Goal: Task Accomplishment & Management: Use online tool/utility

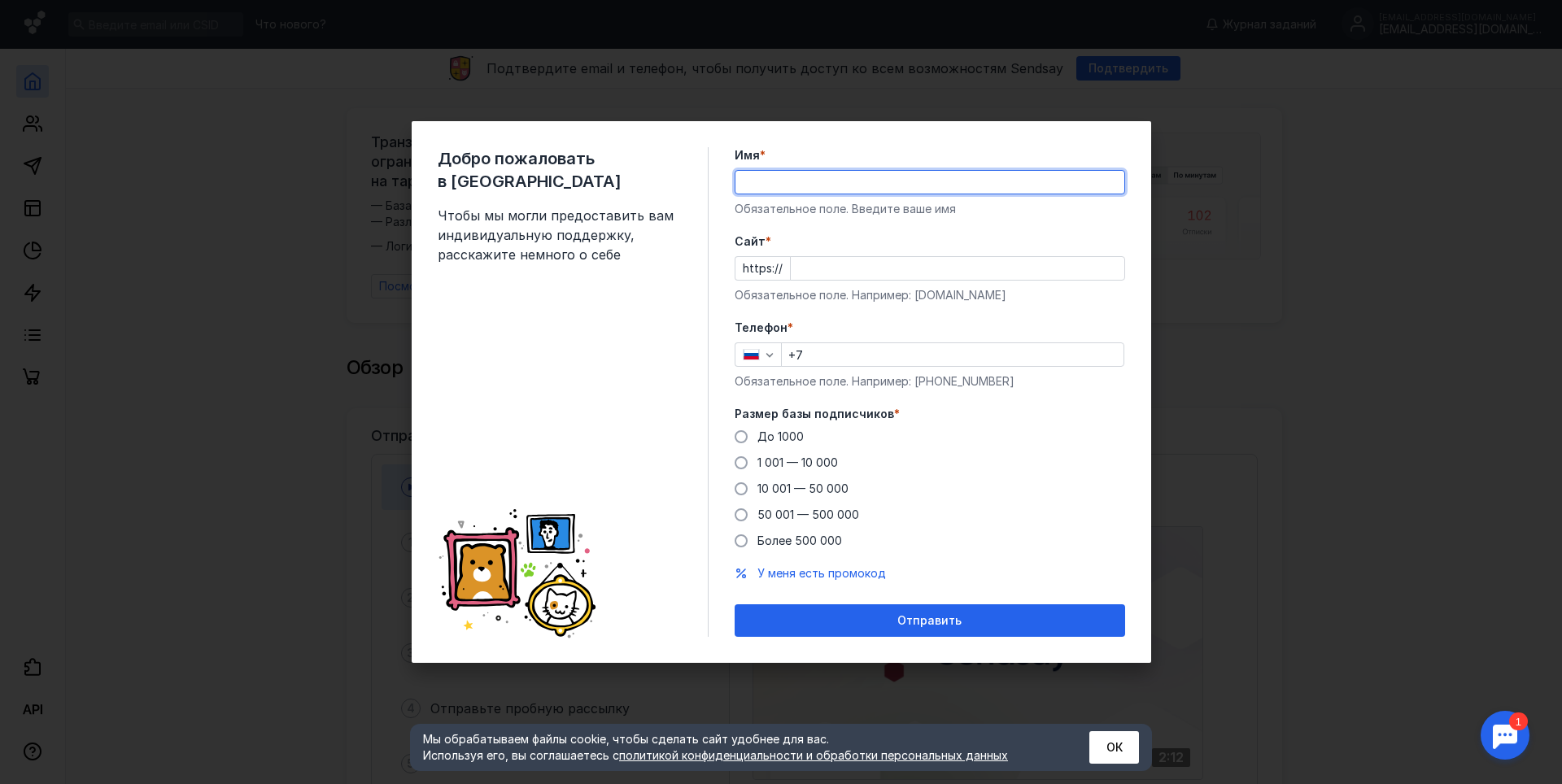
click at [843, 173] on input "Имя *" at bounding box center [930, 182] width 389 height 23
click at [1483, 104] on div "Добро пожаловать в Sendsay Чтобы мы могли предоставить вам индивидуальную подде…" at bounding box center [781, 392] width 1562 height 784
click at [793, 437] on div "Размер базы подписчиков * До [DATE] 1 001 — 10 000 10 001 — 50 000 50 001 — 500…" at bounding box center [930, 477] width 391 height 143
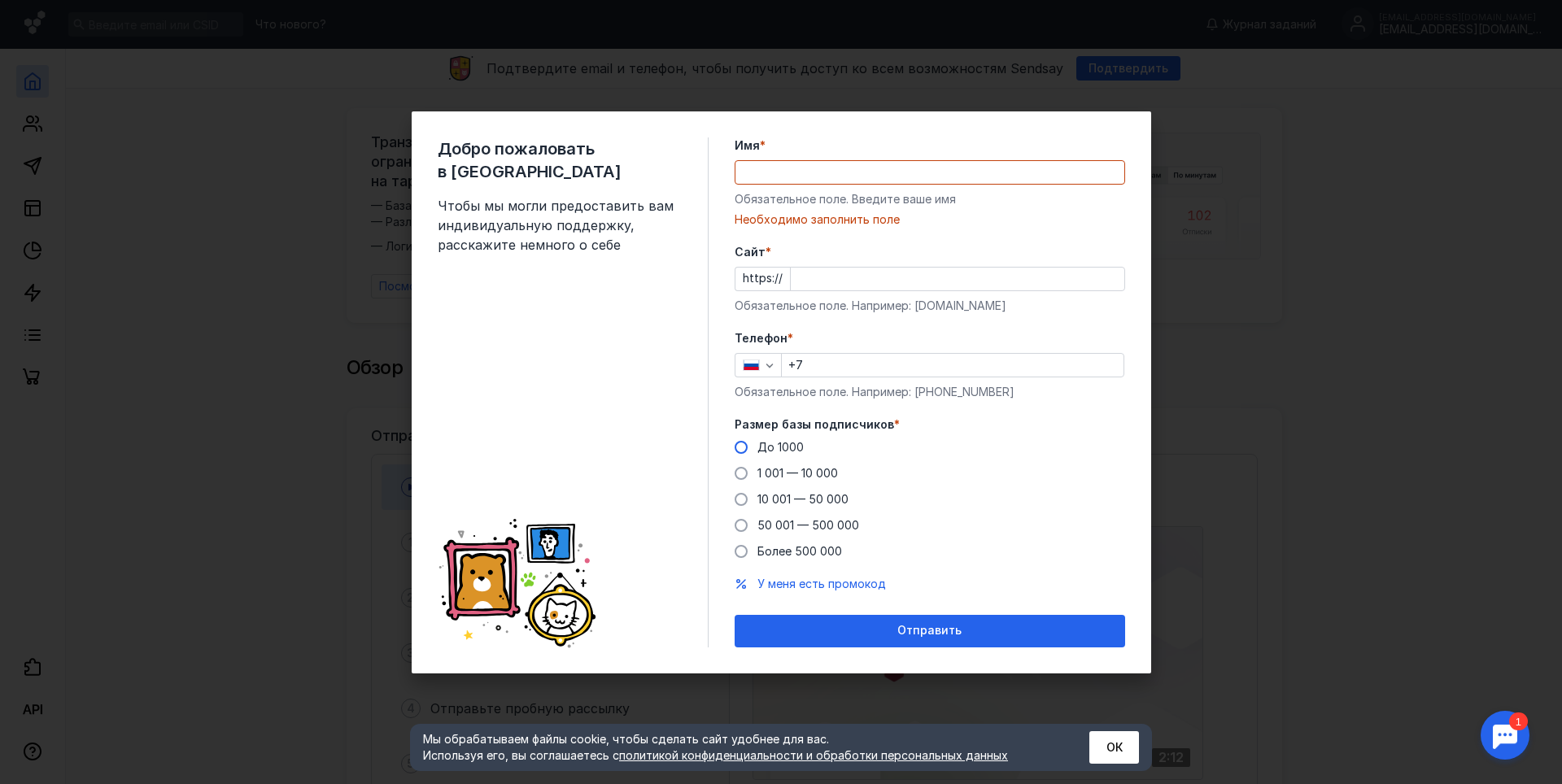
click at [740, 447] on span at bounding box center [741, 448] width 13 height 13
click at [0, 0] on input "До 1000" at bounding box center [0, 0] width 0 height 0
click at [845, 368] on input "+7" at bounding box center [952, 365] width 342 height 23
type input "[PHONE_NUMBER]"
click at [834, 283] on input "Cайт *" at bounding box center [957, 279] width 333 height 23
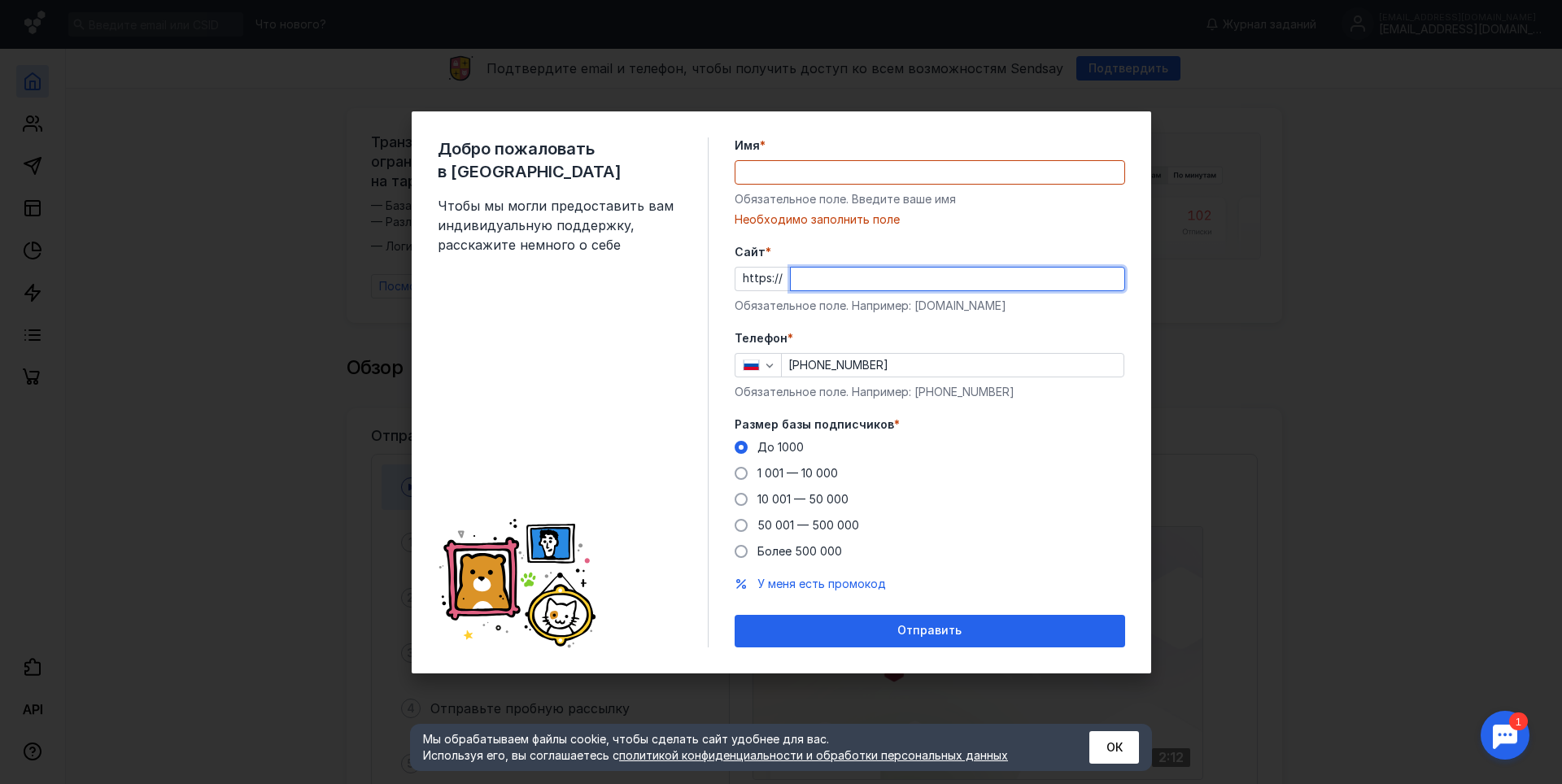
click at [775, 172] on input "Имя *" at bounding box center [930, 173] width 389 height 23
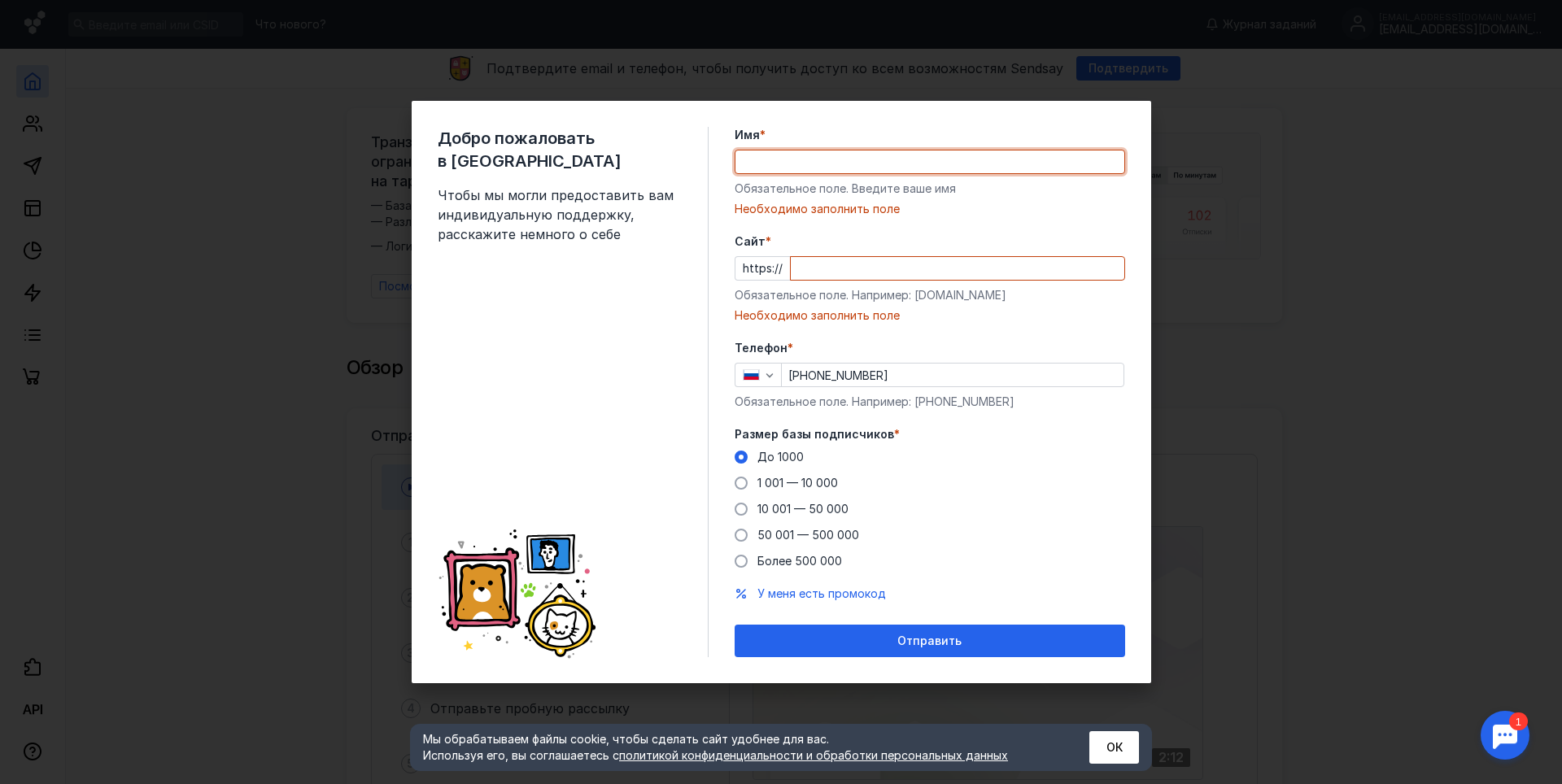
type input "[PERSON_NAME]"
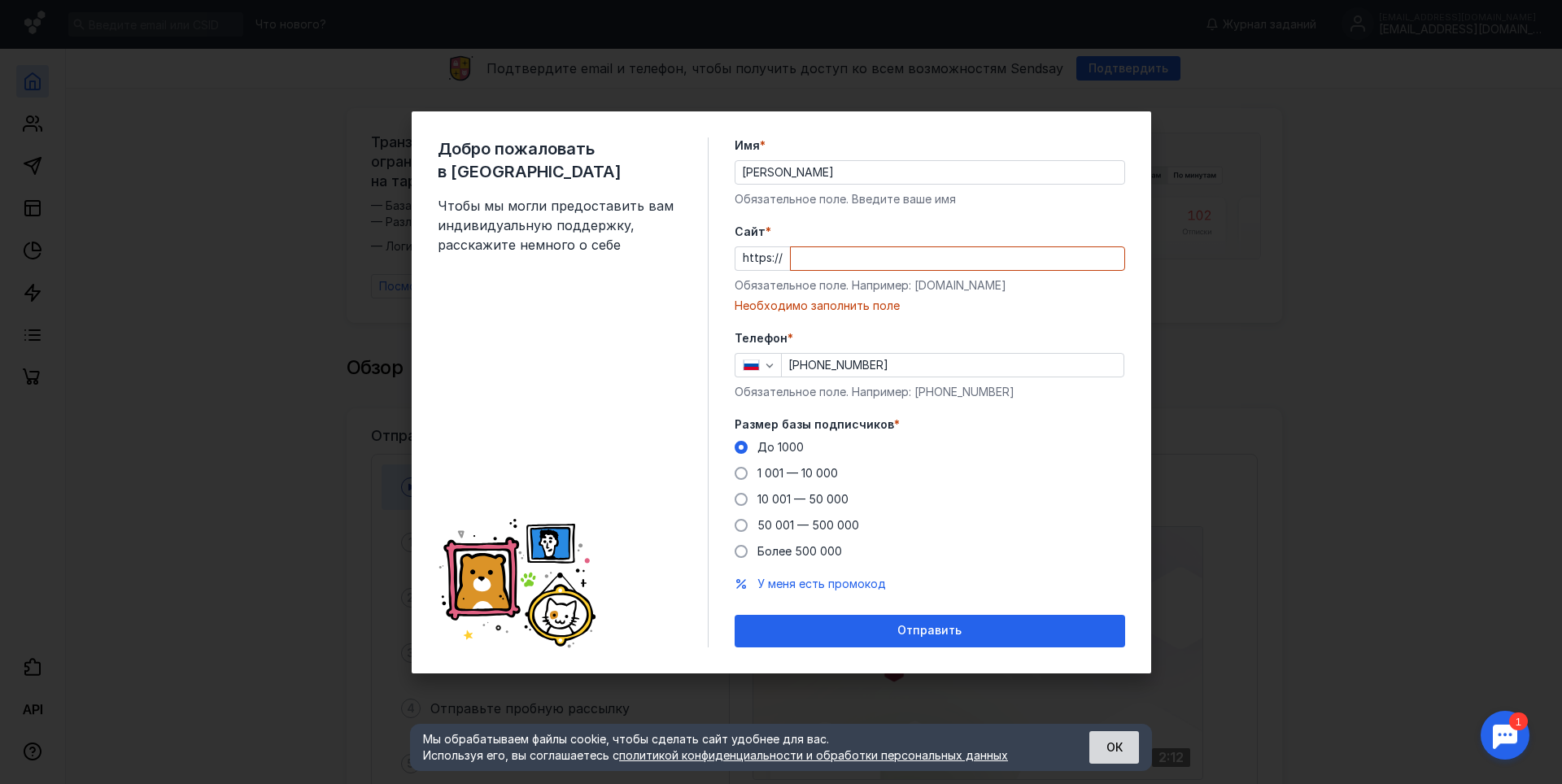
click at [1113, 742] on button "ОК" at bounding box center [1114, 748] width 50 height 32
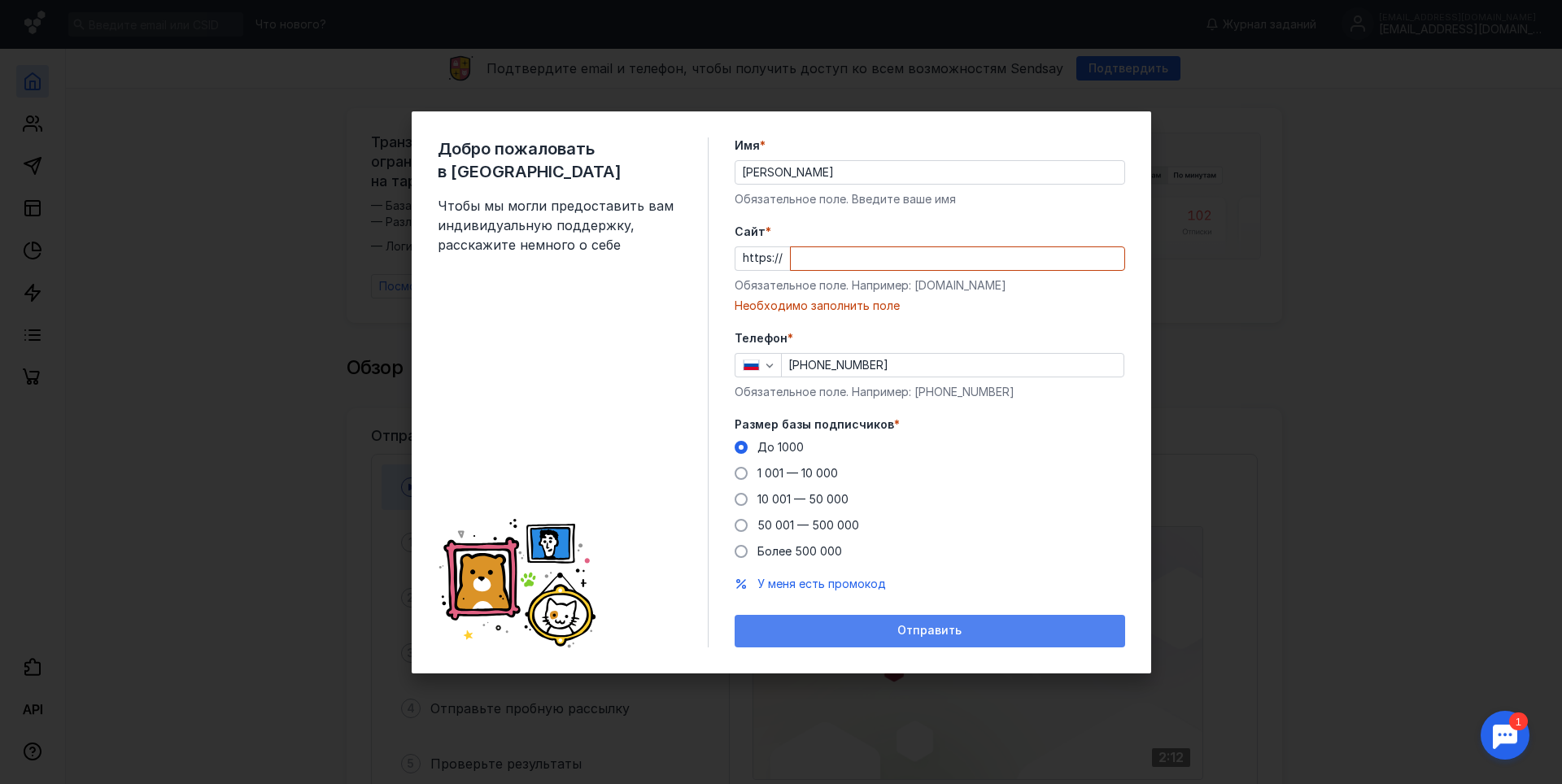
click at [1011, 637] on div "Отправить" at bounding box center [930, 630] width 374 height 13
click at [1011, 634] on div "Отправить" at bounding box center [930, 630] width 374 height 13
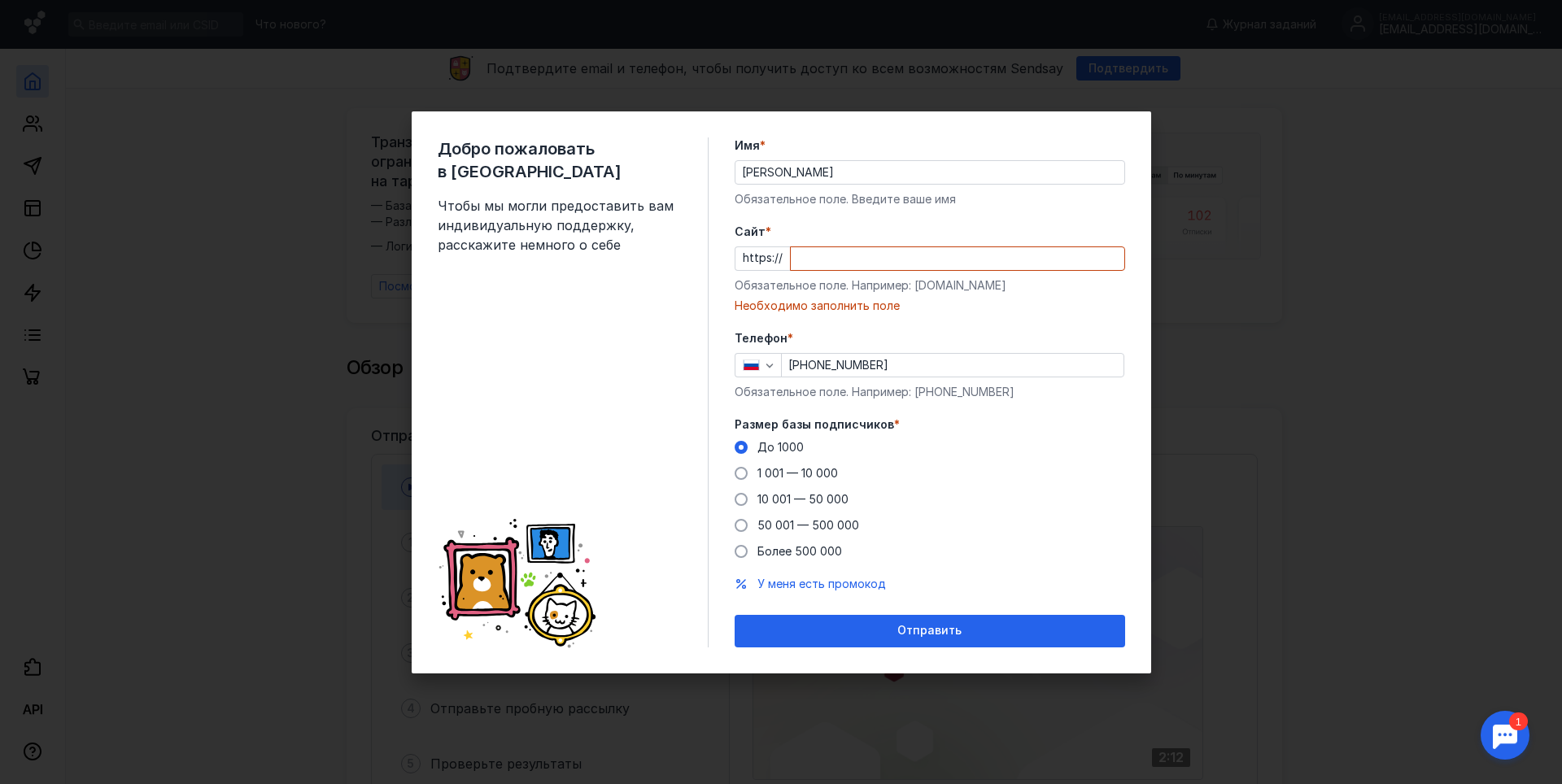
click at [863, 271] on div "Cайт * https:// Обязательное поле. Например: [DOMAIN_NAME] Необходимо заполнить…" at bounding box center [930, 268] width 391 height 91
click at [857, 263] on input "Cайт *" at bounding box center [957, 259] width 333 height 23
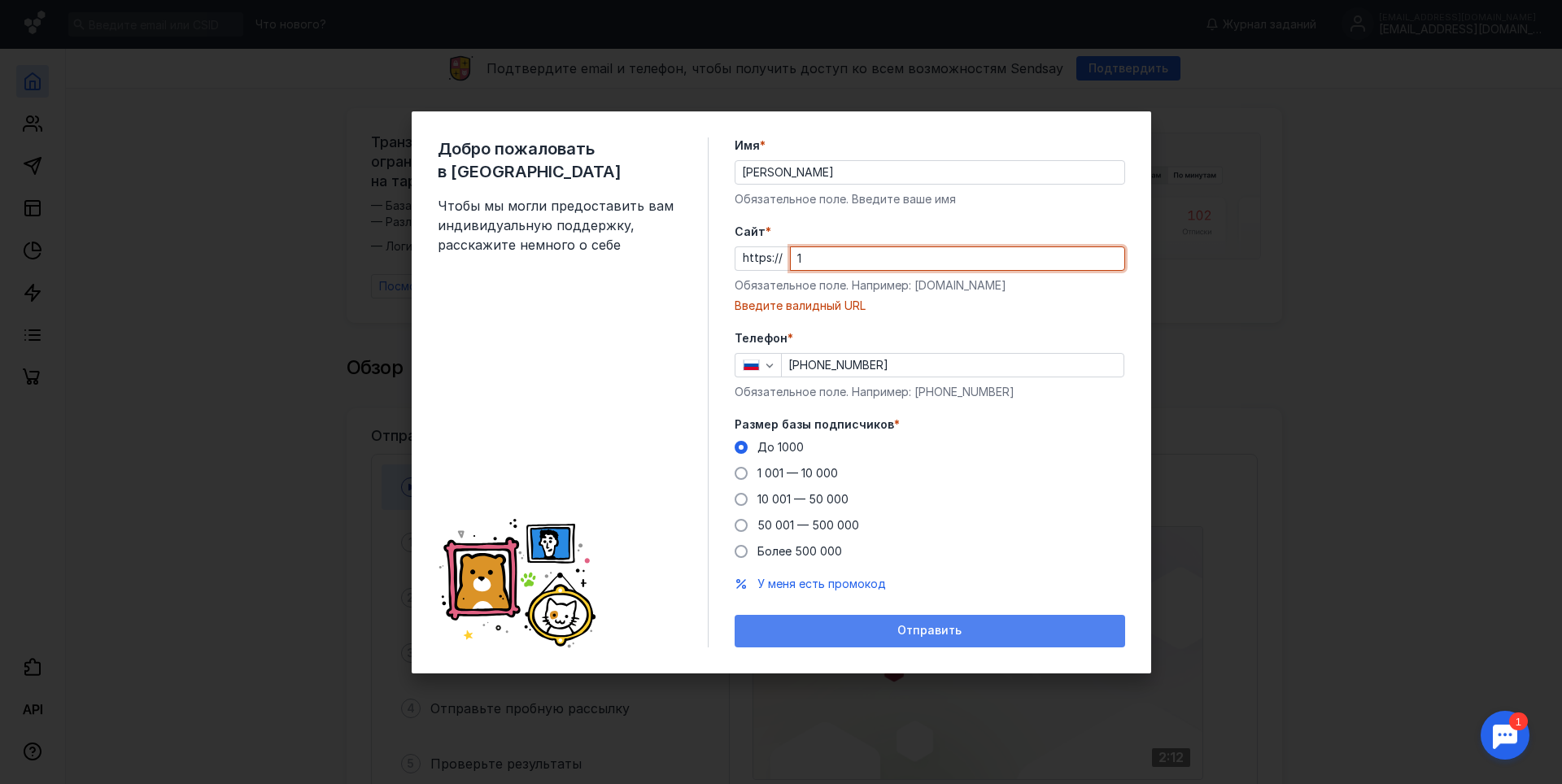
drag, startPoint x: 1016, startPoint y: 647, endPoint x: 1005, endPoint y: 634, distance: 17.0
click at [1015, 646] on div "Добро пожаловать в Sendsay Чтобы мы могли предоставить вам индивидуальную подде…" at bounding box center [781, 392] width 739 height 562
click at [1005, 634] on div "Отправить" at bounding box center [930, 630] width 374 height 13
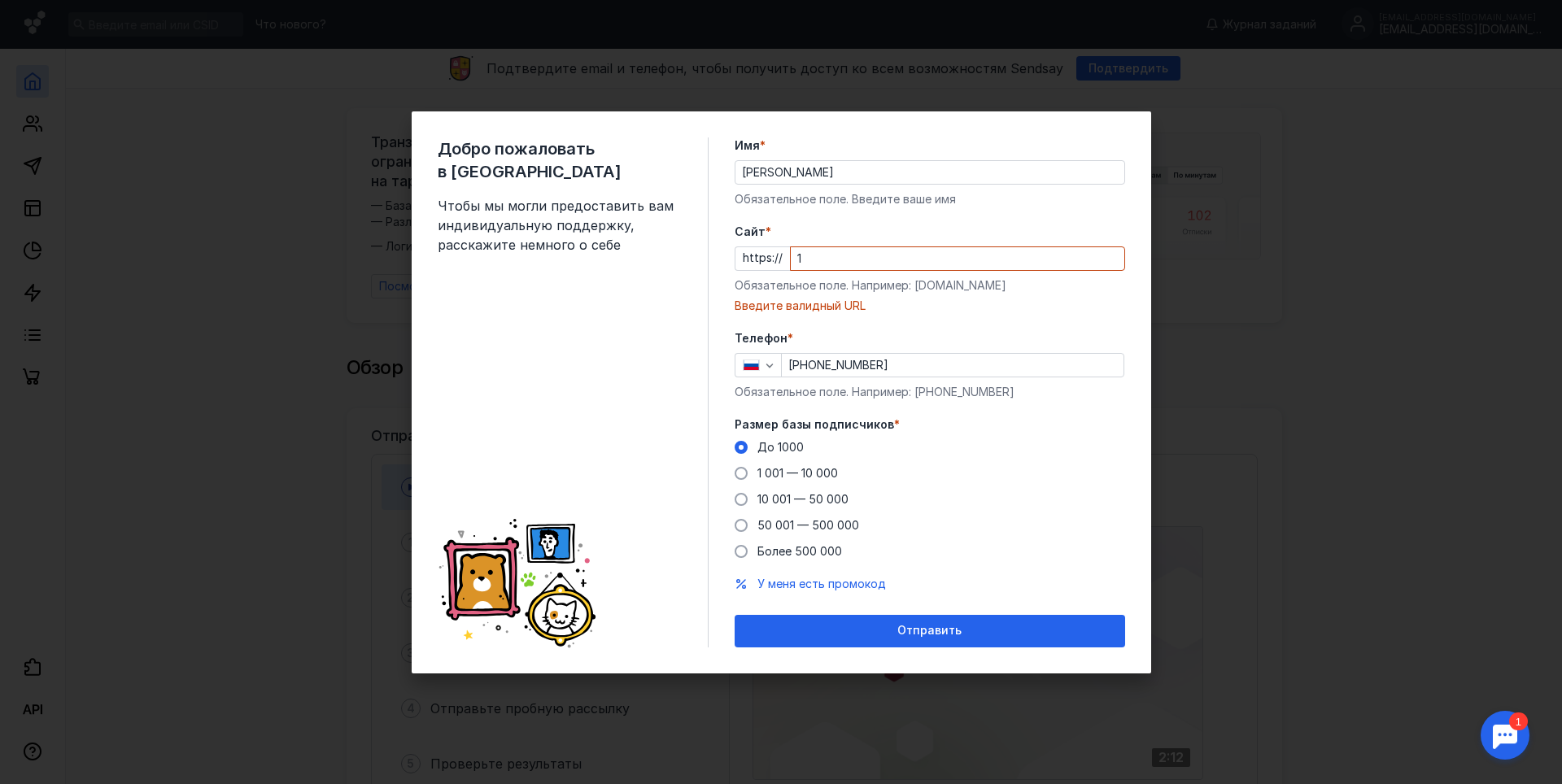
click at [830, 265] on input "1" at bounding box center [957, 259] width 333 height 23
drag, startPoint x: 831, startPoint y: 265, endPoint x: 760, endPoint y: 263, distance: 71.0
click at [760, 263] on div "https:// 11111" at bounding box center [930, 259] width 391 height 25
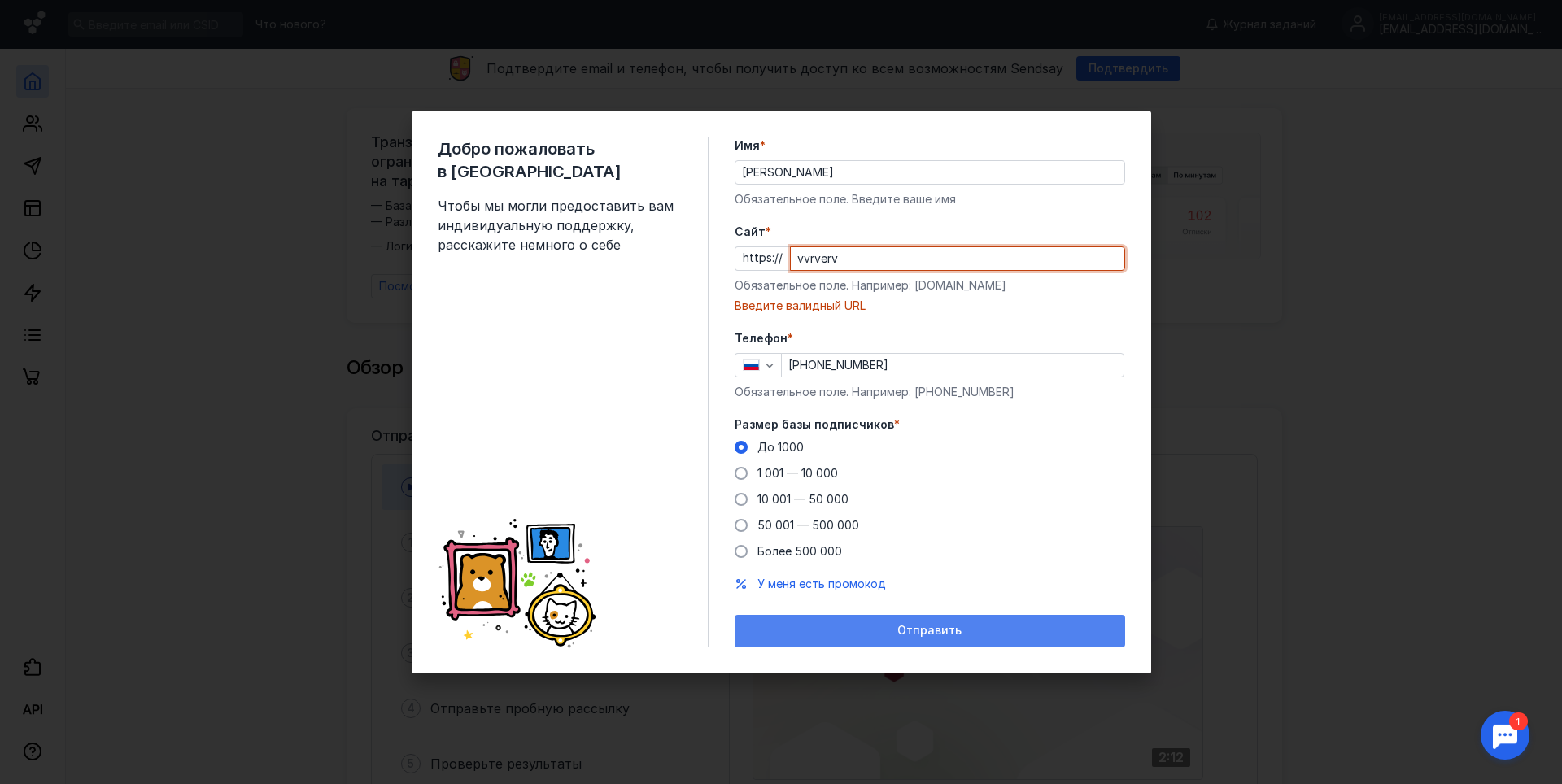
click at [921, 638] on div "Отправить" at bounding box center [930, 631] width 391 height 32
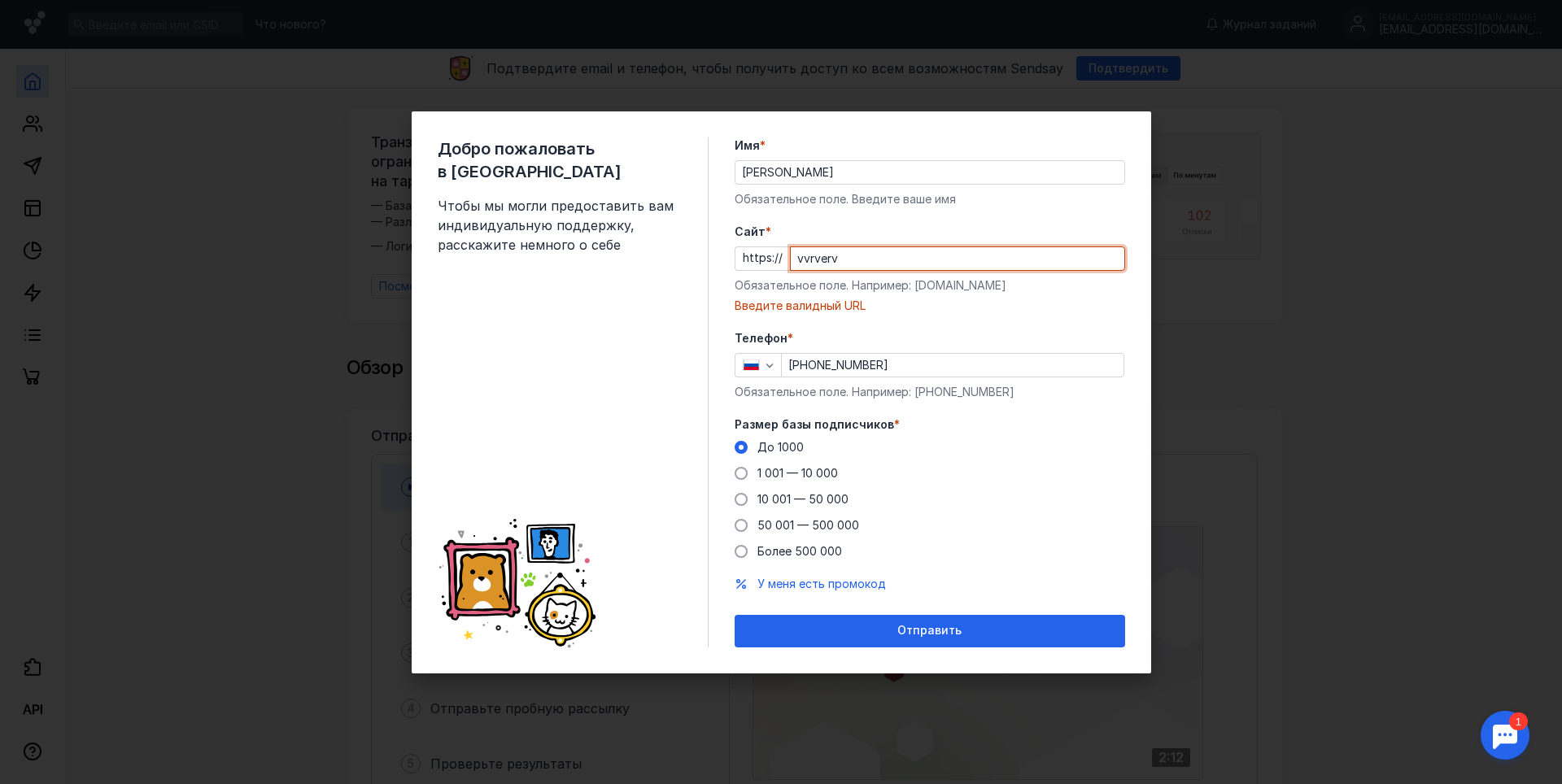
click at [857, 255] on input "vvrverv" at bounding box center [957, 259] width 333 height 23
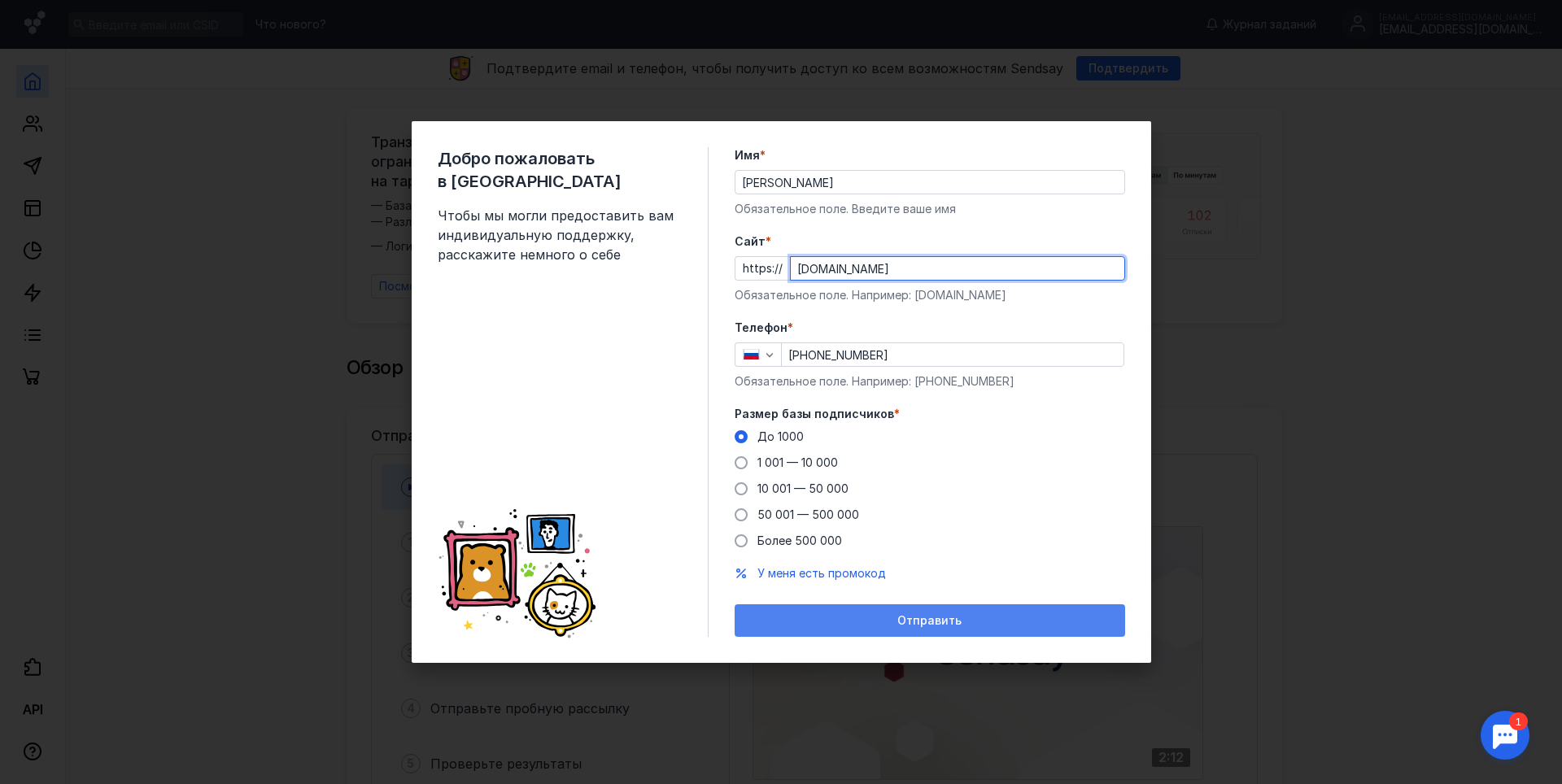
type input "[DOMAIN_NAME]"
click at [978, 627] on div "Отправить" at bounding box center [930, 621] width 391 height 32
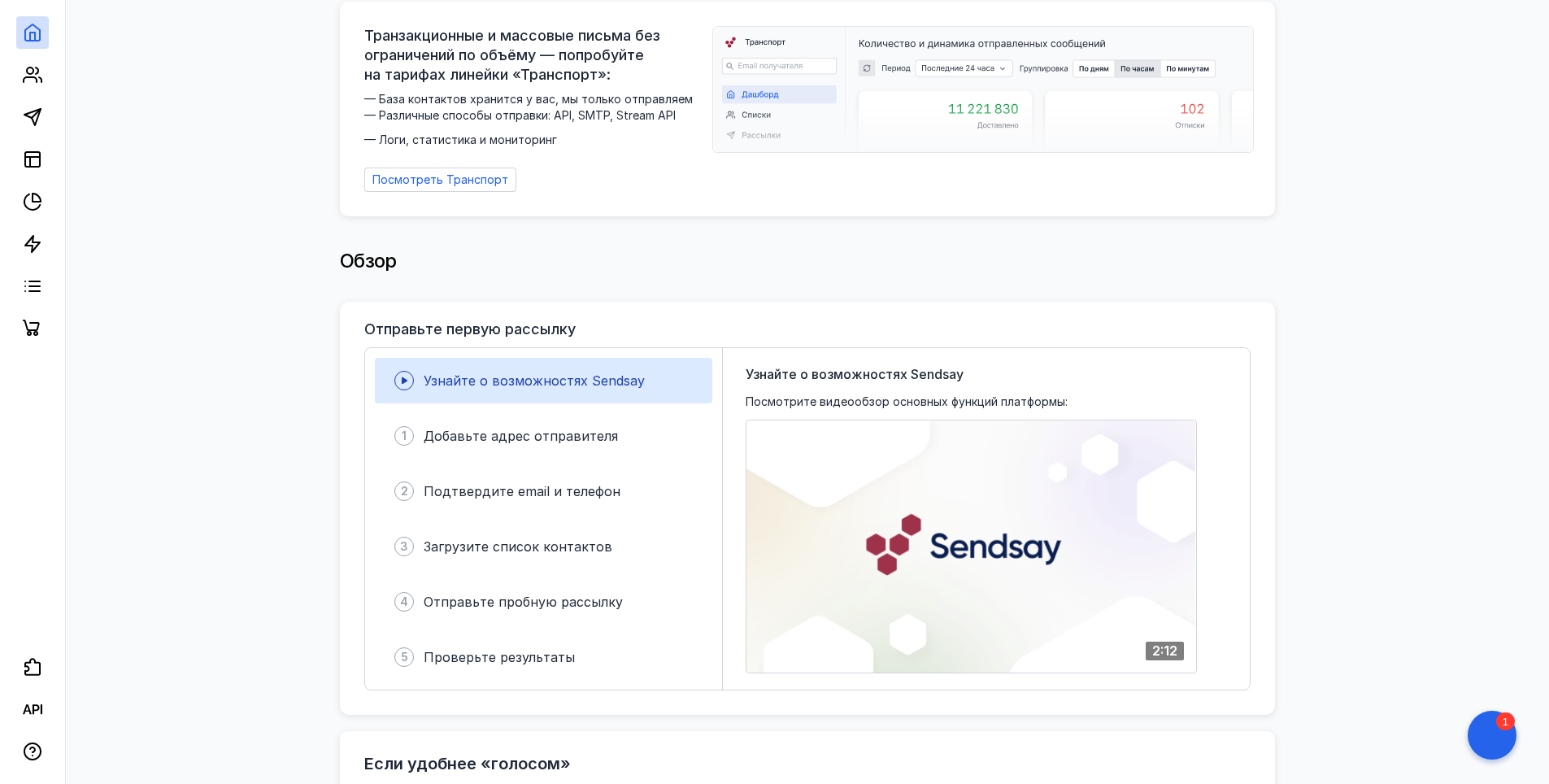
scroll to position [162, 0]
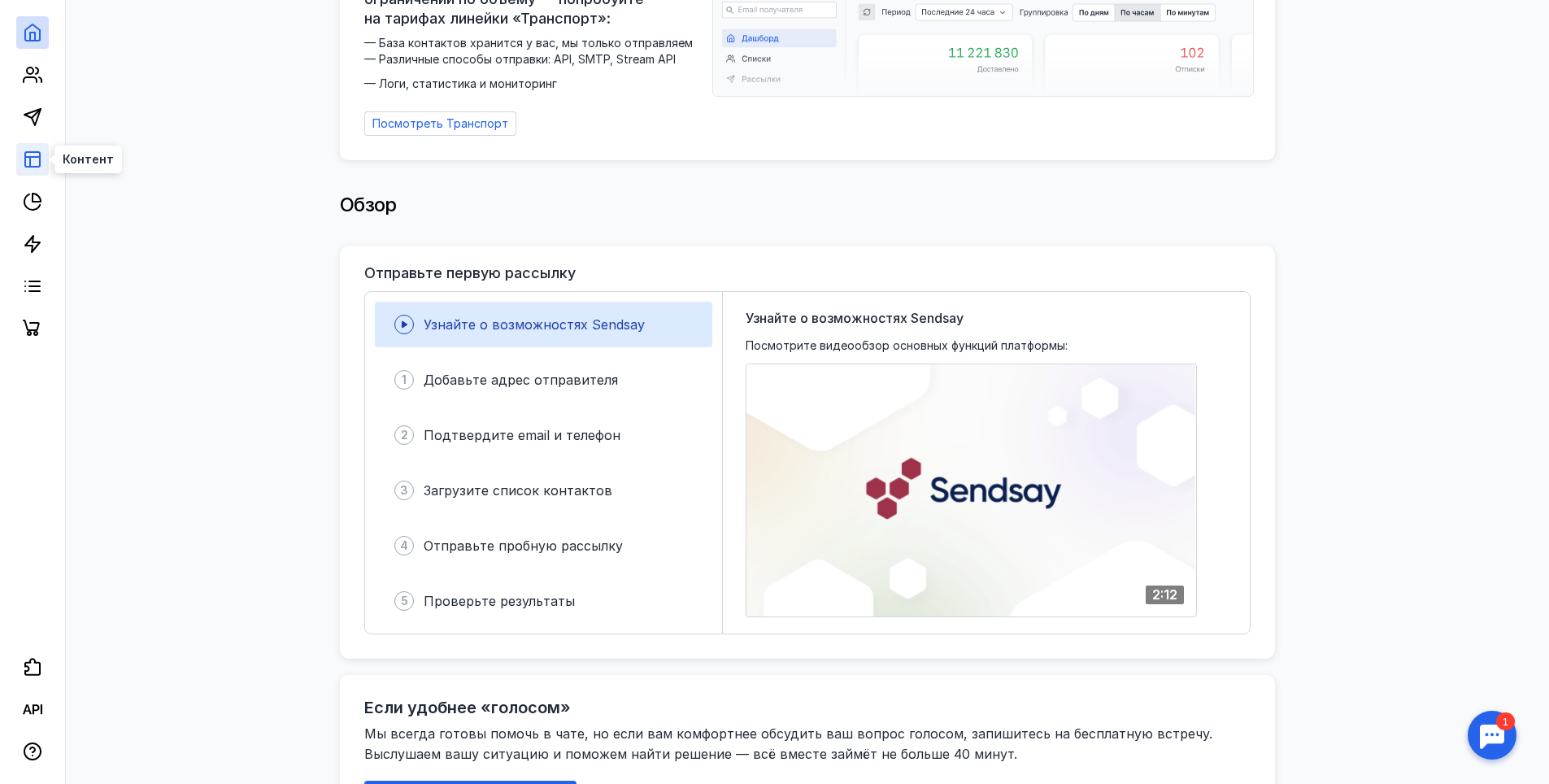
click at [38, 153] on rect at bounding box center [32, 159] width 14 height 14
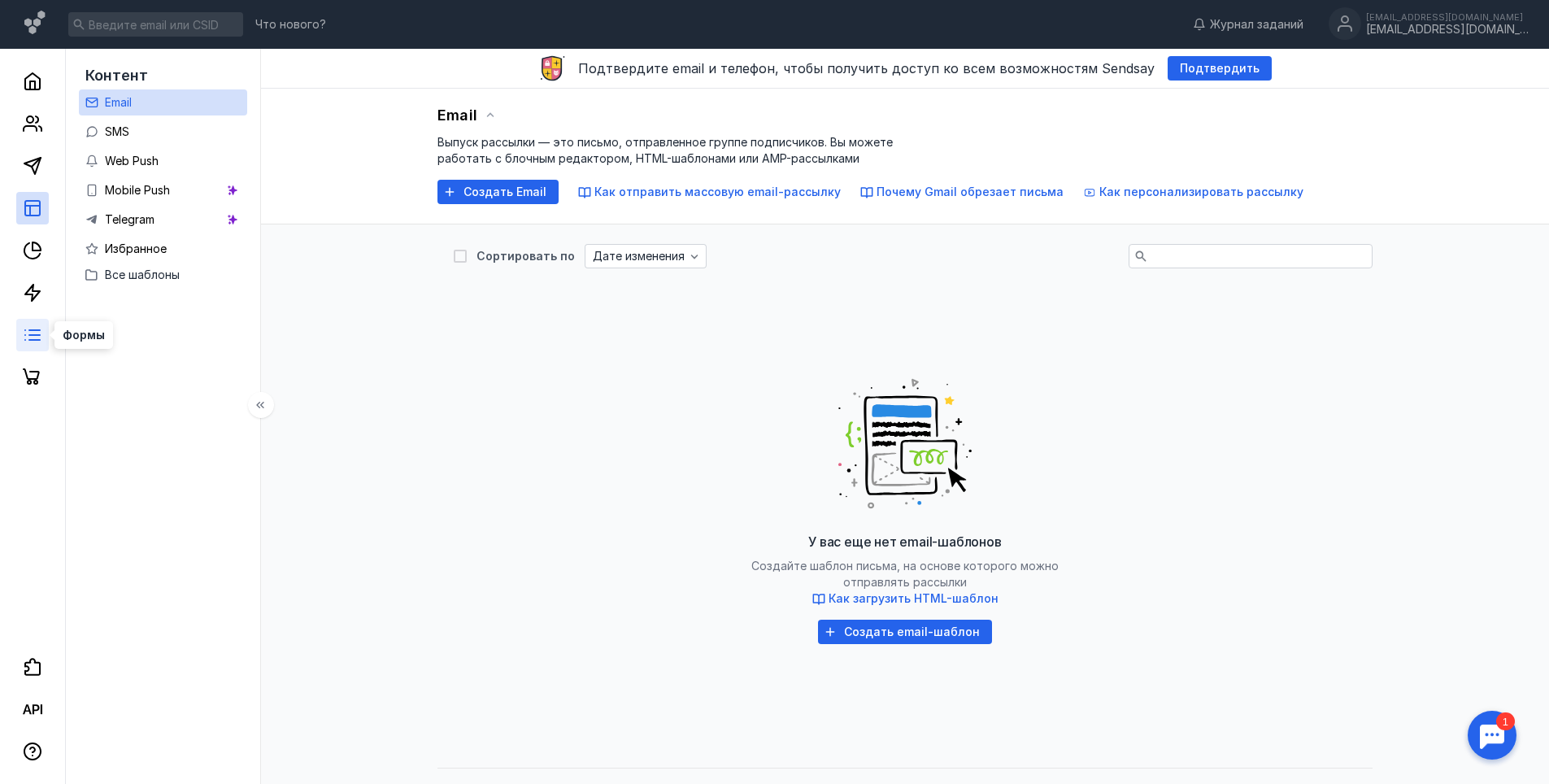
click at [31, 343] on icon at bounding box center [32, 335] width 19 height 19
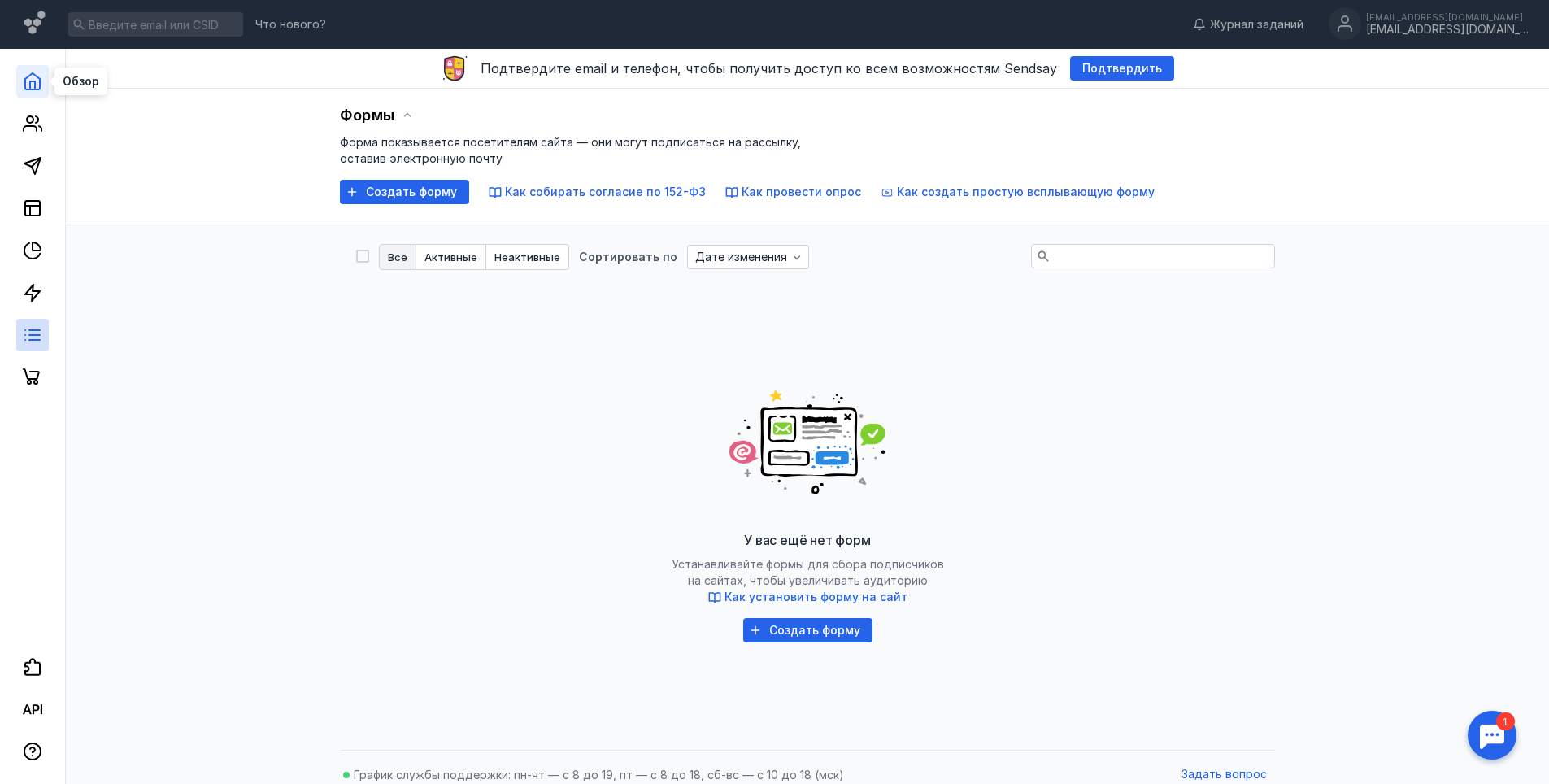
click at [37, 90] on icon at bounding box center [32, 81] width 14 height 16
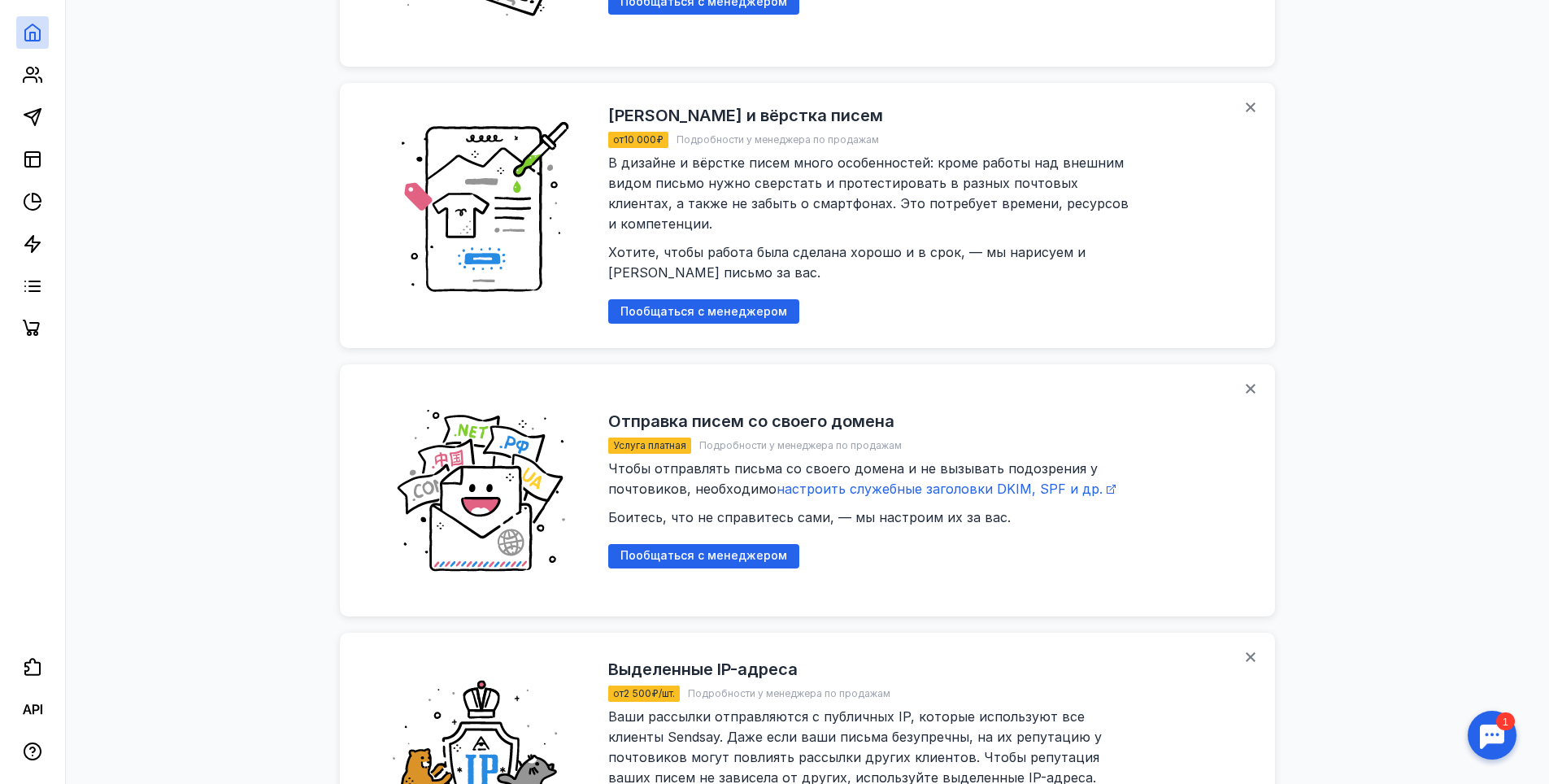
scroll to position [2001, 0]
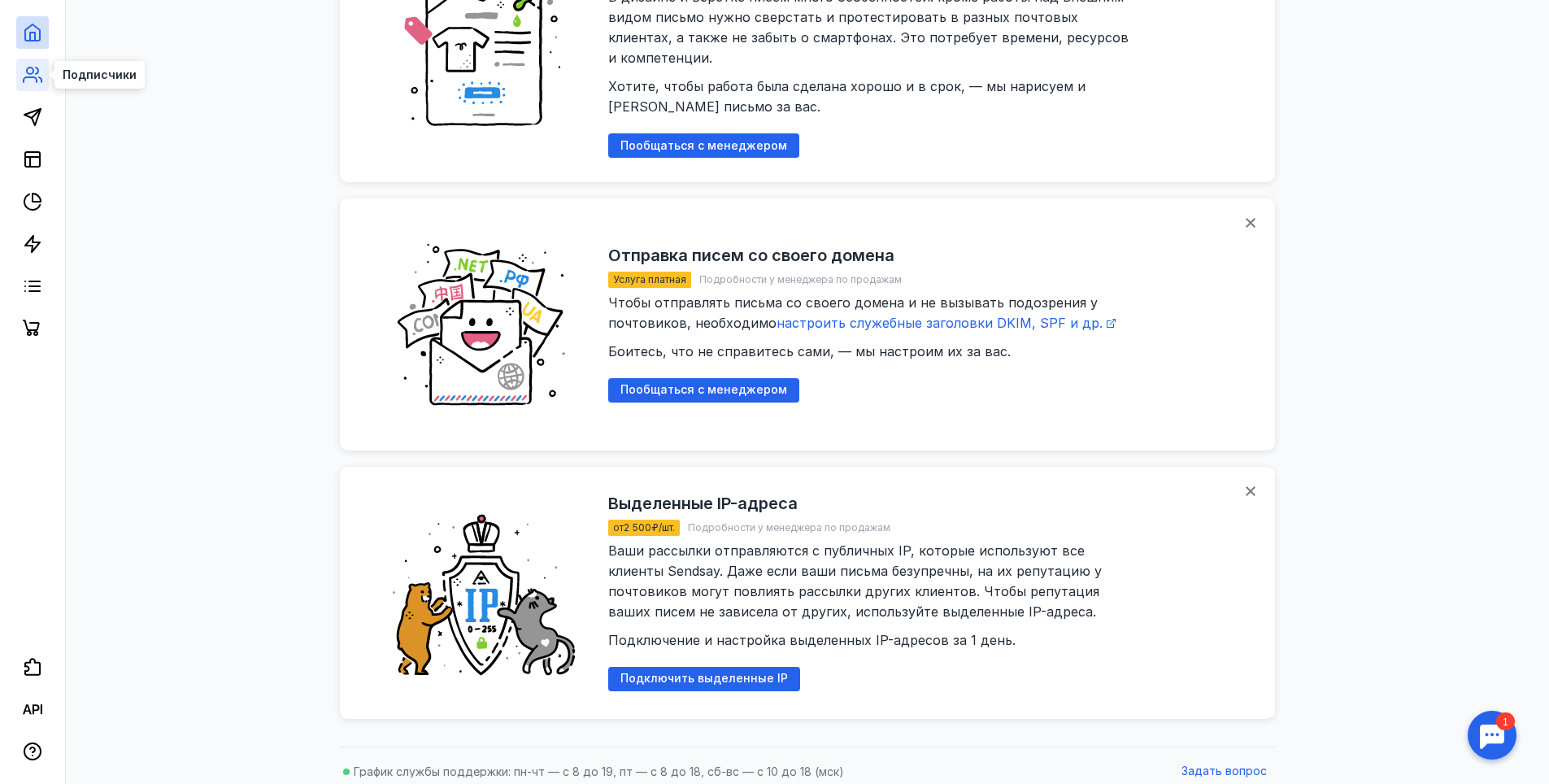
click at [41, 74] on icon at bounding box center [32, 74] width 19 height 19
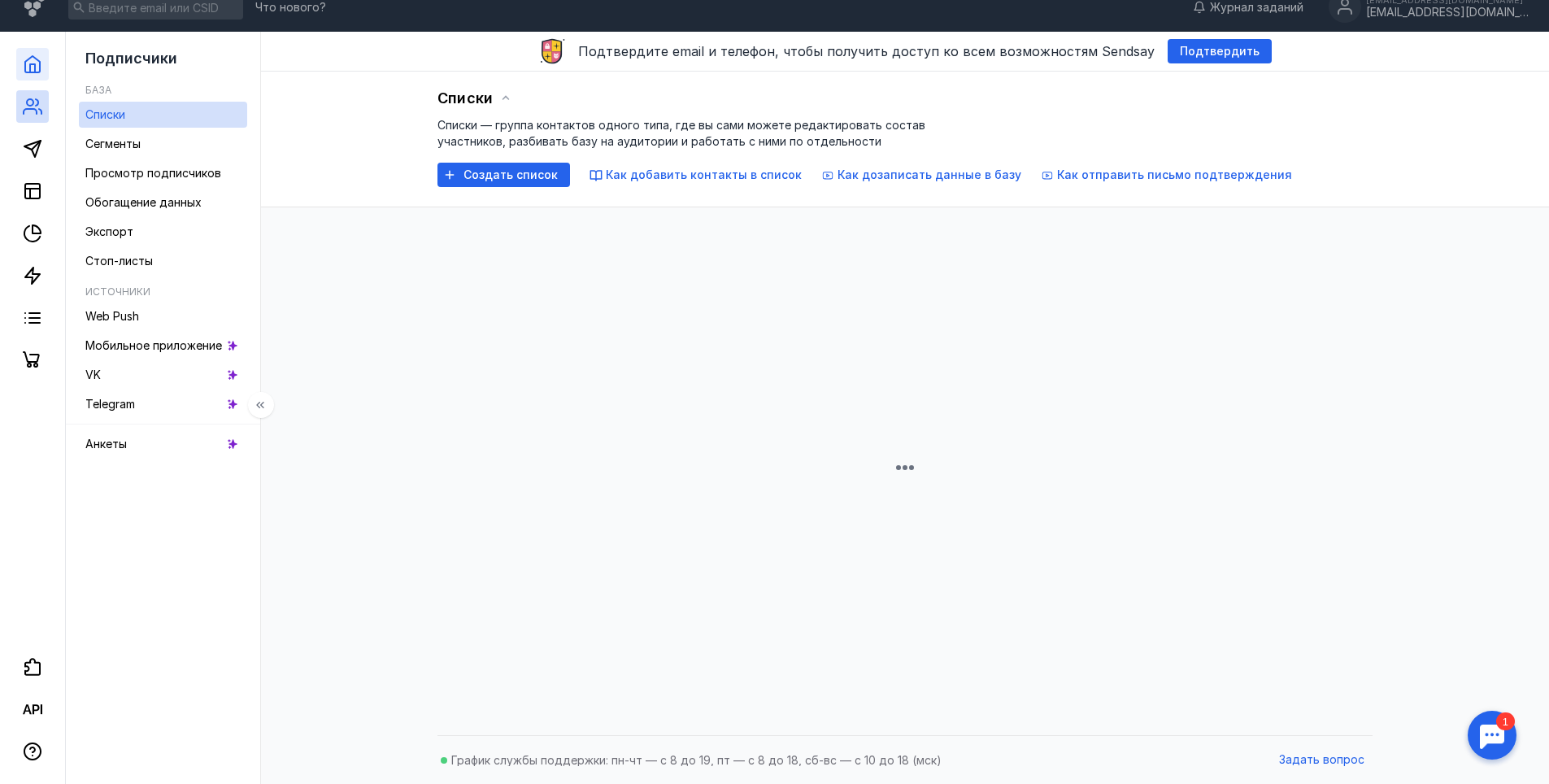
scroll to position [301, 0]
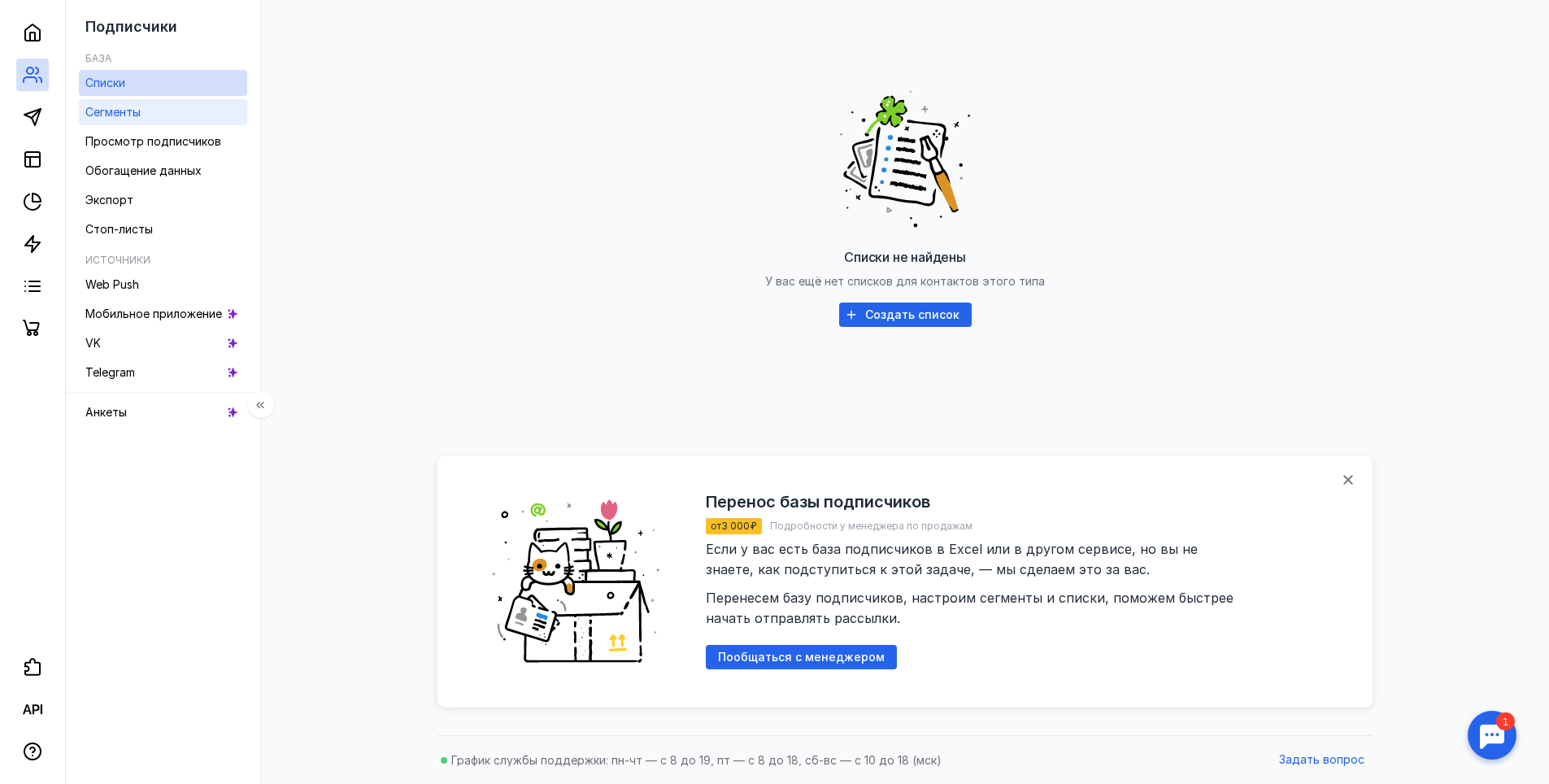
click at [170, 121] on link "Сегменты" at bounding box center [163, 112] width 168 height 26
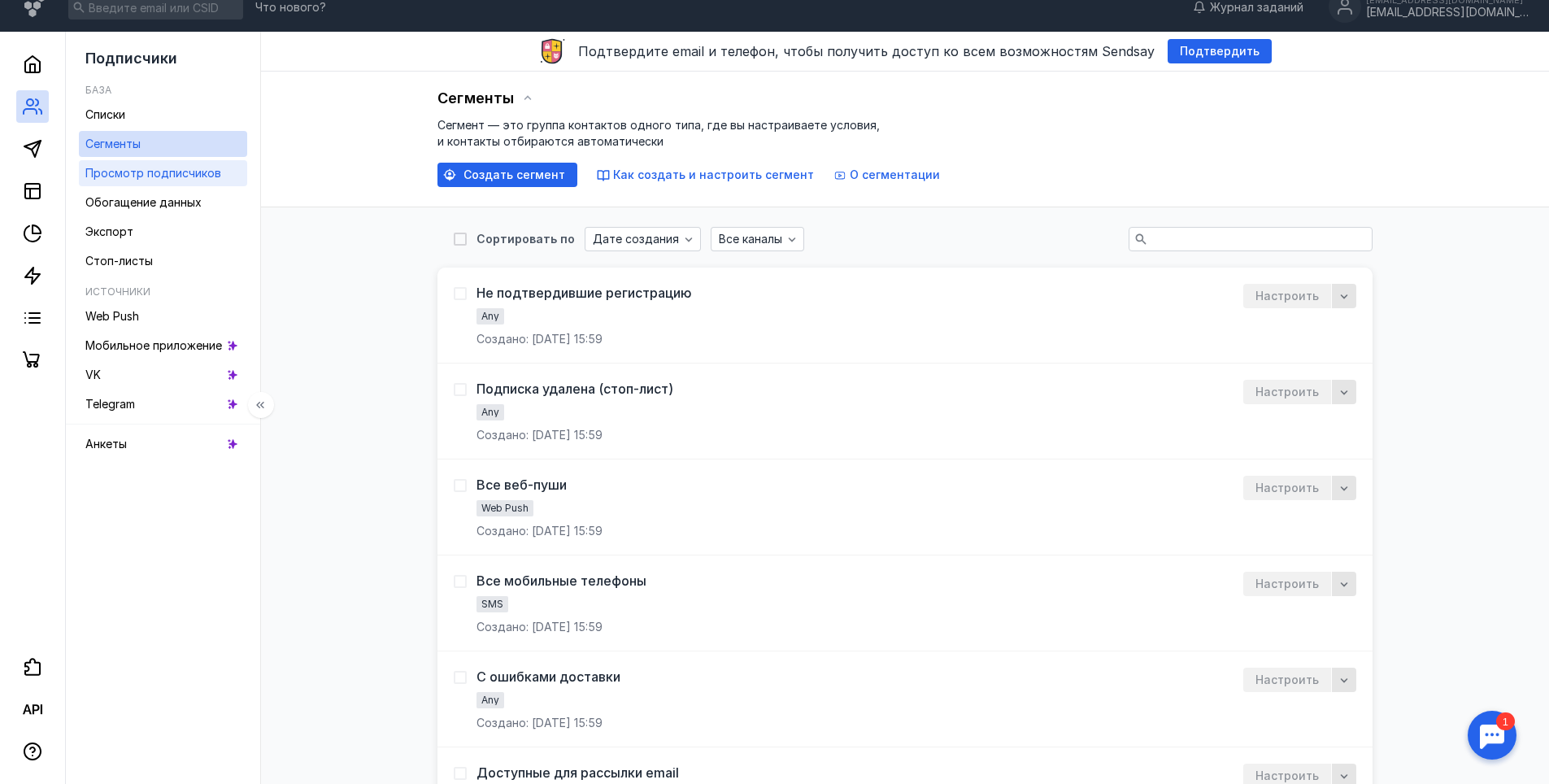
scroll to position [301, 0]
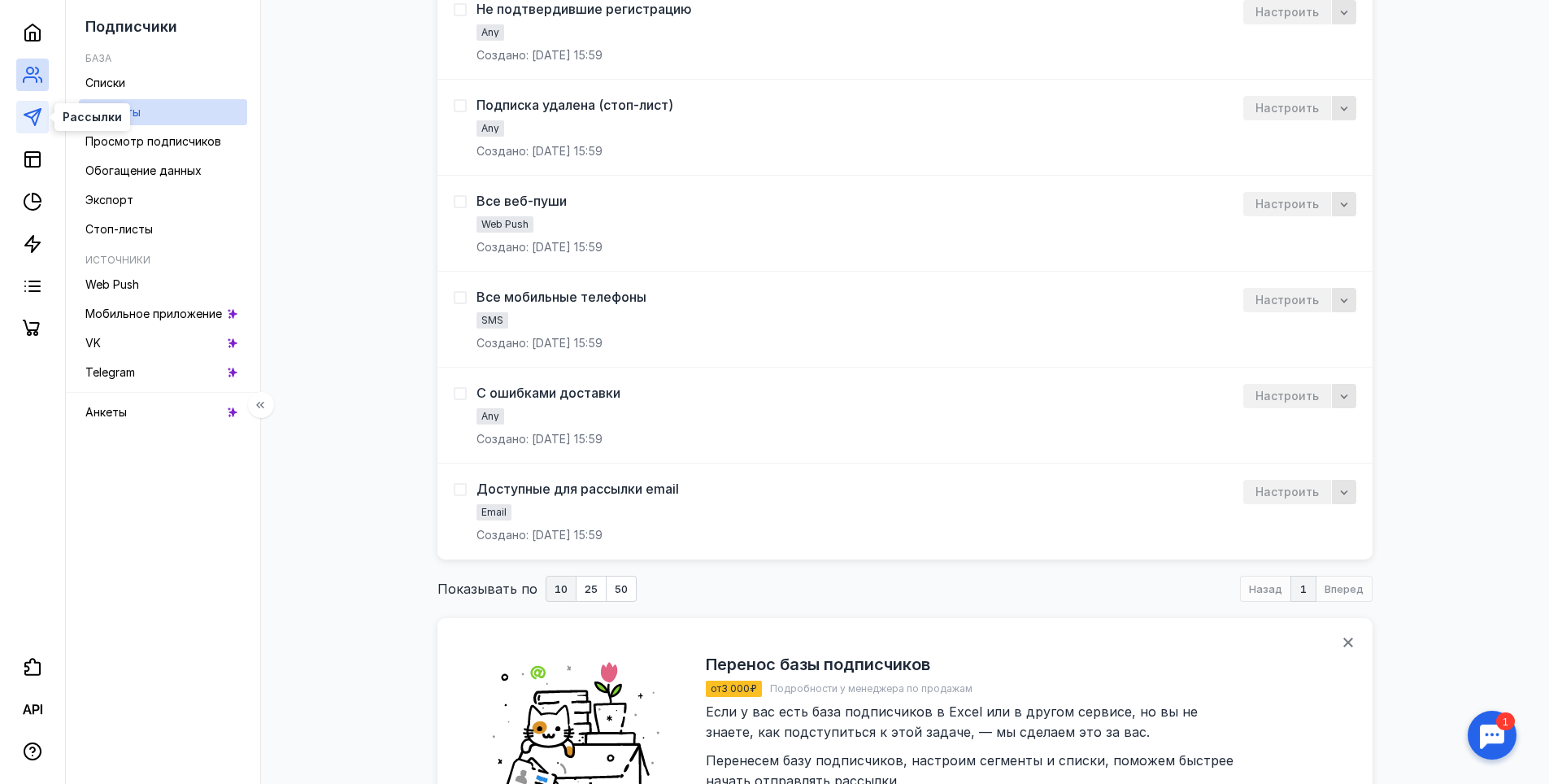
click at [28, 122] on icon at bounding box center [32, 117] width 19 height 19
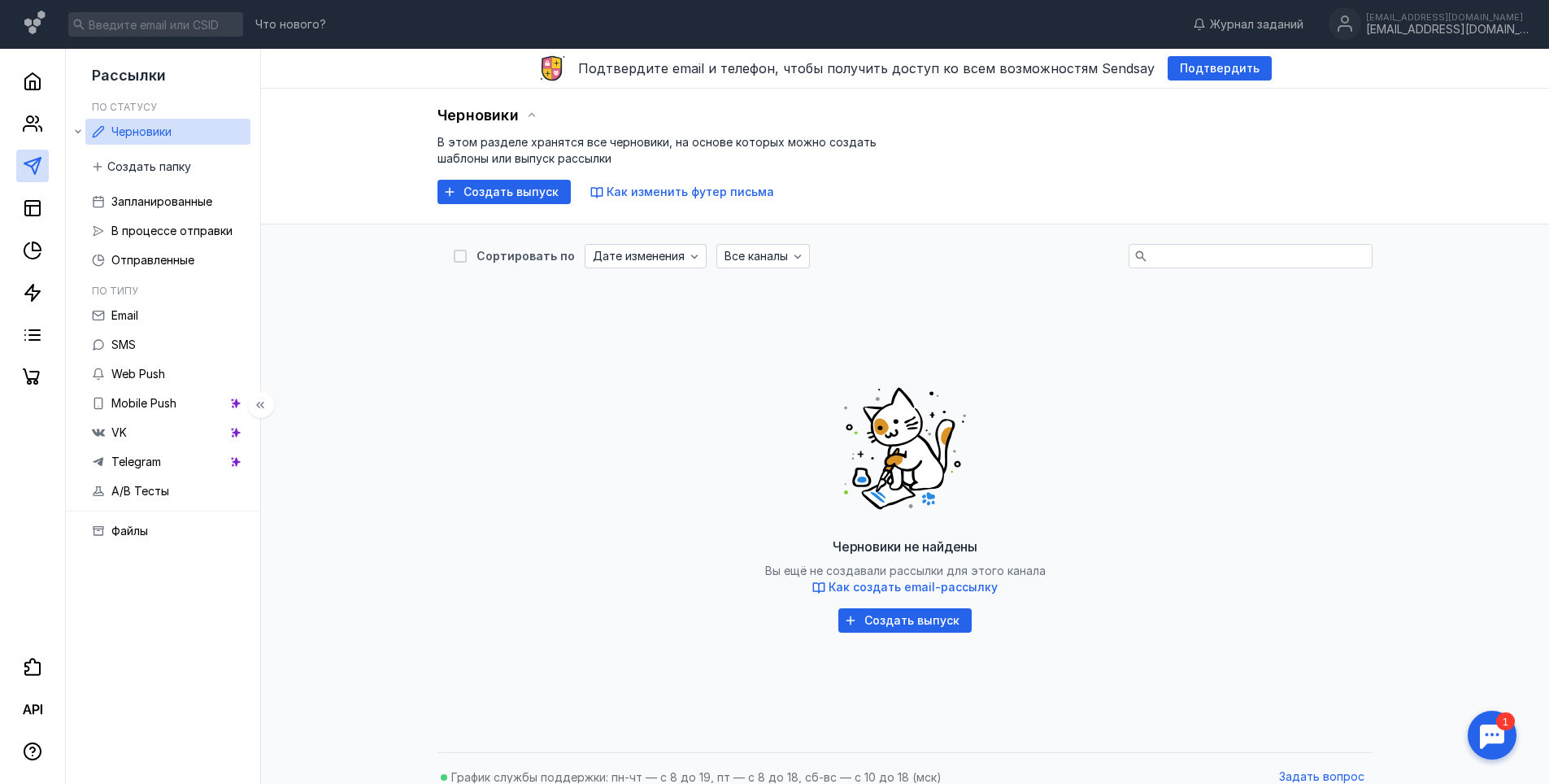
click at [8, 199] on div at bounding box center [32, 221] width 65 height 345
click at [26, 202] on rect at bounding box center [32, 207] width 14 height 14
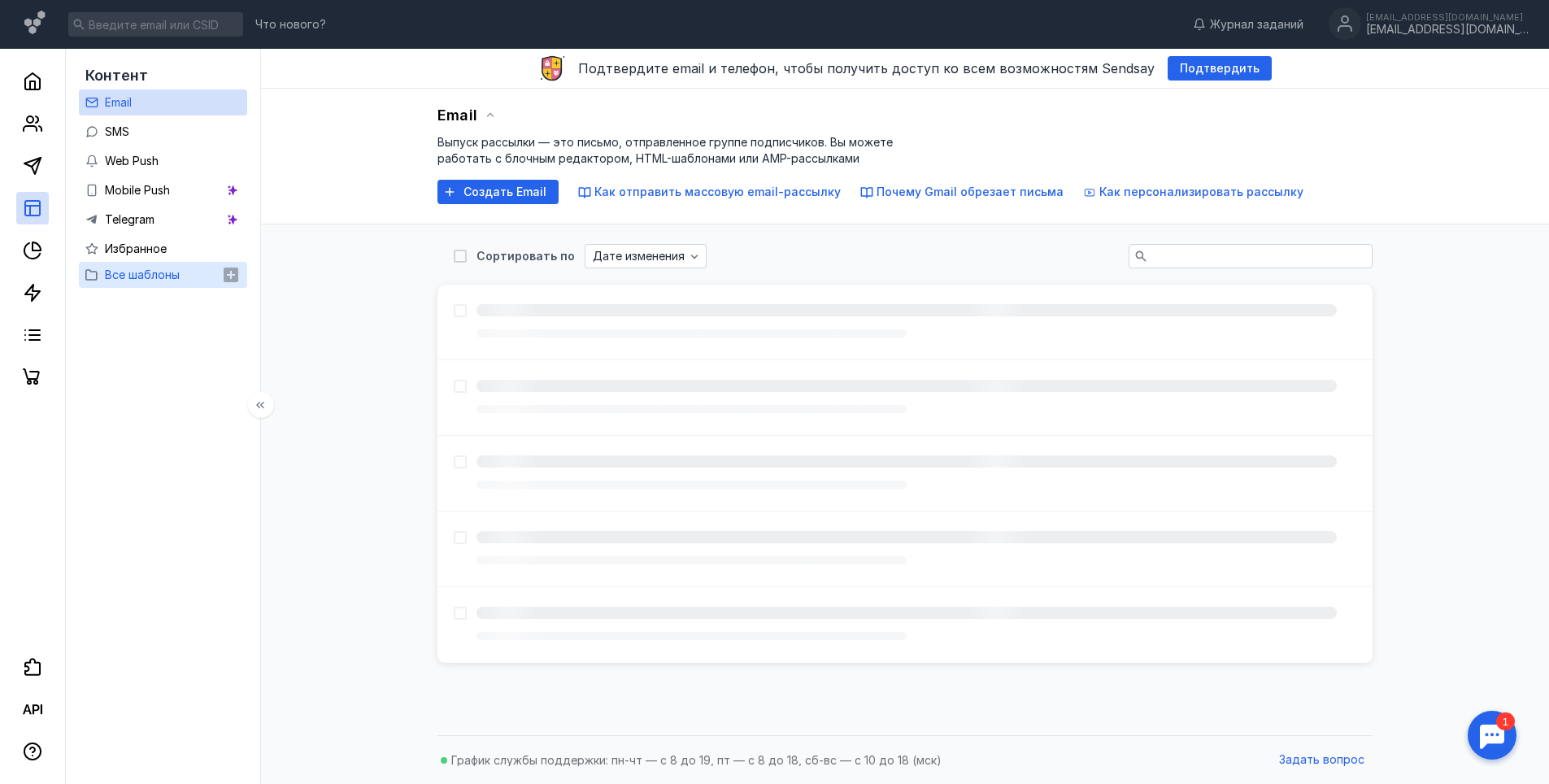
click at [126, 273] on span "Все шаблоны" at bounding box center [142, 274] width 74 height 13
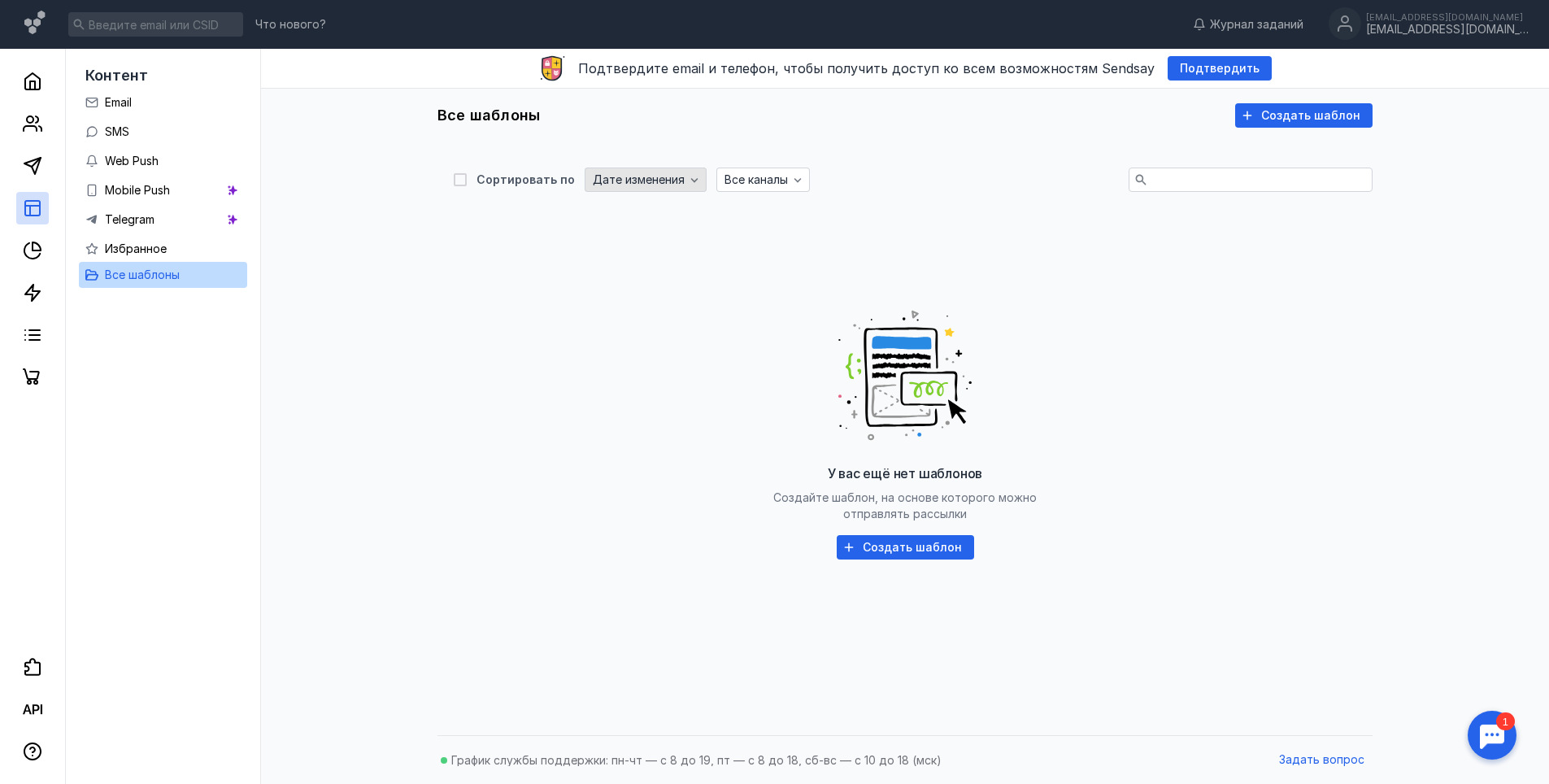
click at [688, 184] on icon "button" at bounding box center [694, 180] width 13 height 13
click at [800, 191] on div "Все каналы" at bounding box center [763, 180] width 94 height 25
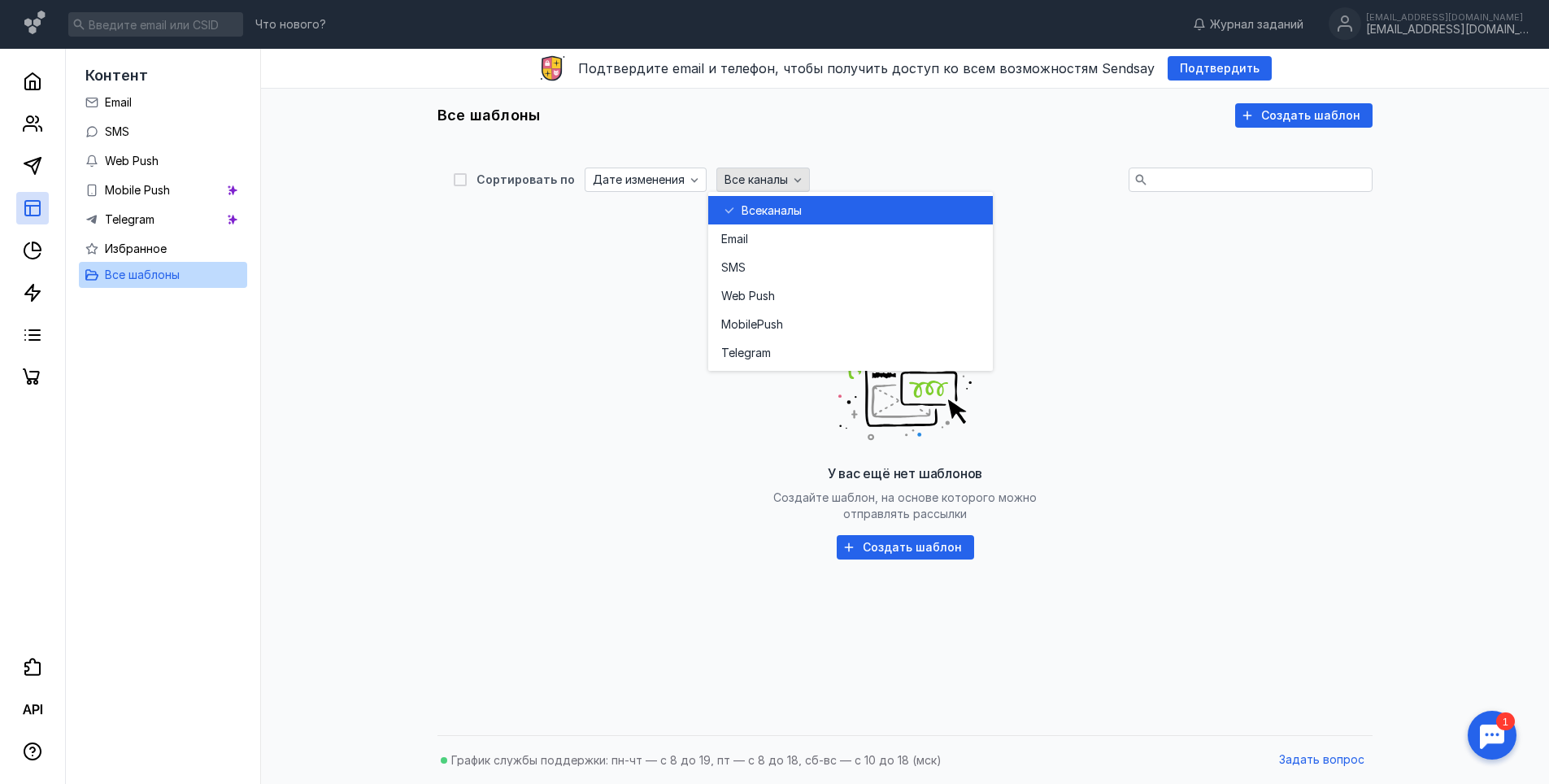
click at [796, 187] on div "button" at bounding box center [797, 180] width 16 height 16
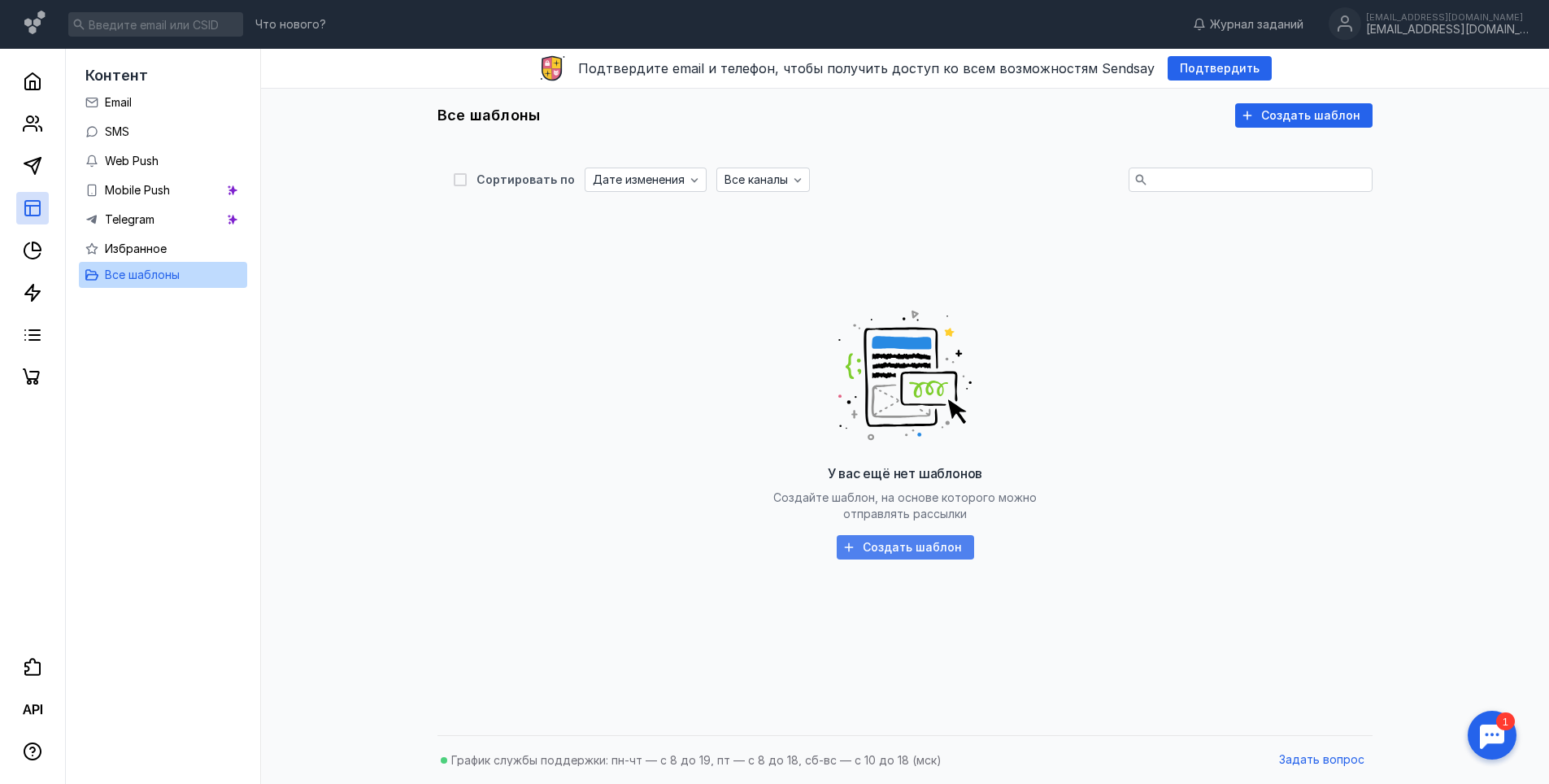
click at [943, 534] on div "У вас ещё нет шаблонов Создайте шаблон, на основе которого можно отправлять рас…" at bounding box center [904, 428] width 902 height 407
click at [948, 546] on span "Создать шаблон" at bounding box center [913, 547] width 99 height 13
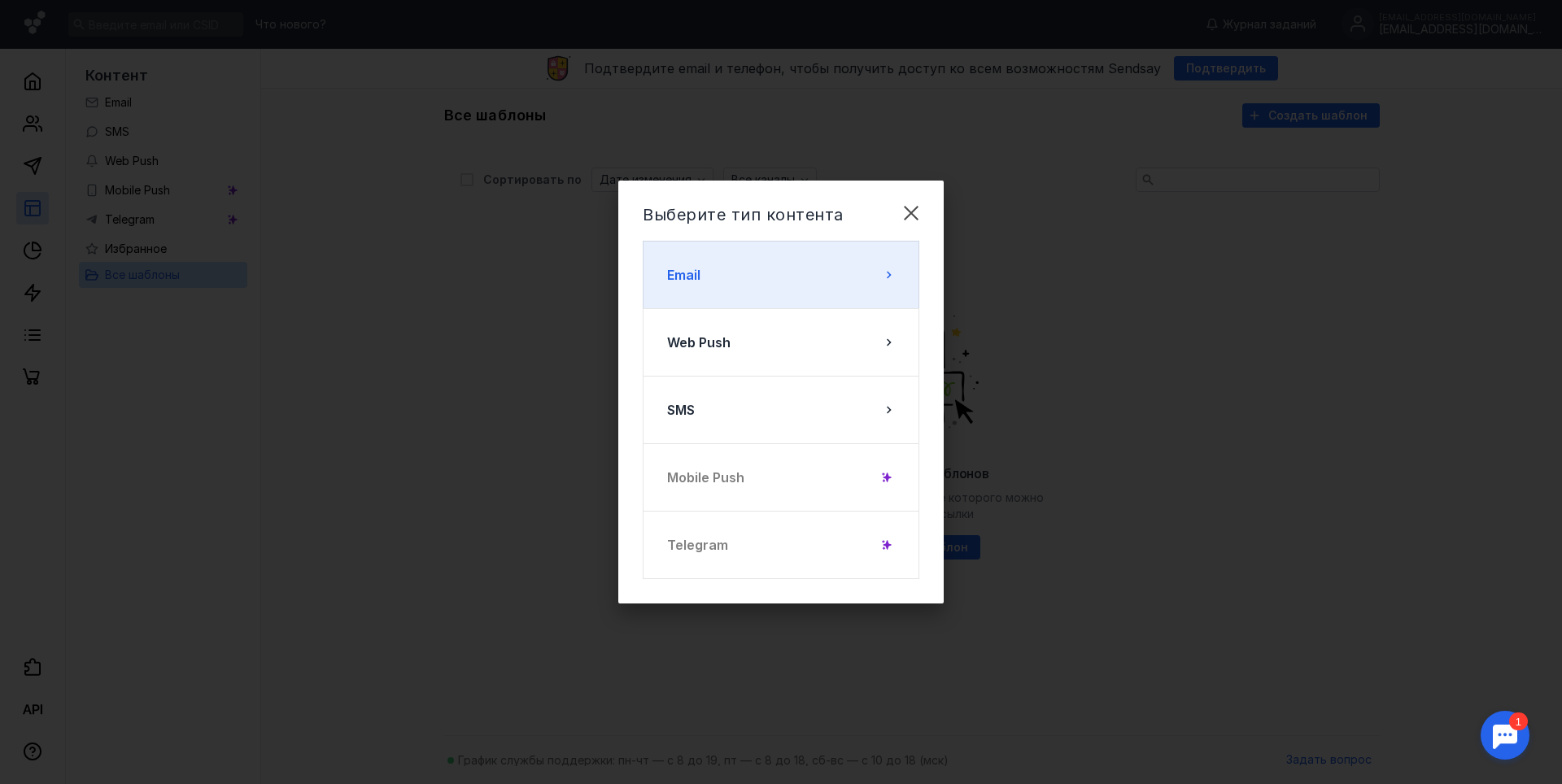
click at [776, 281] on button "Email" at bounding box center [781, 275] width 277 height 69
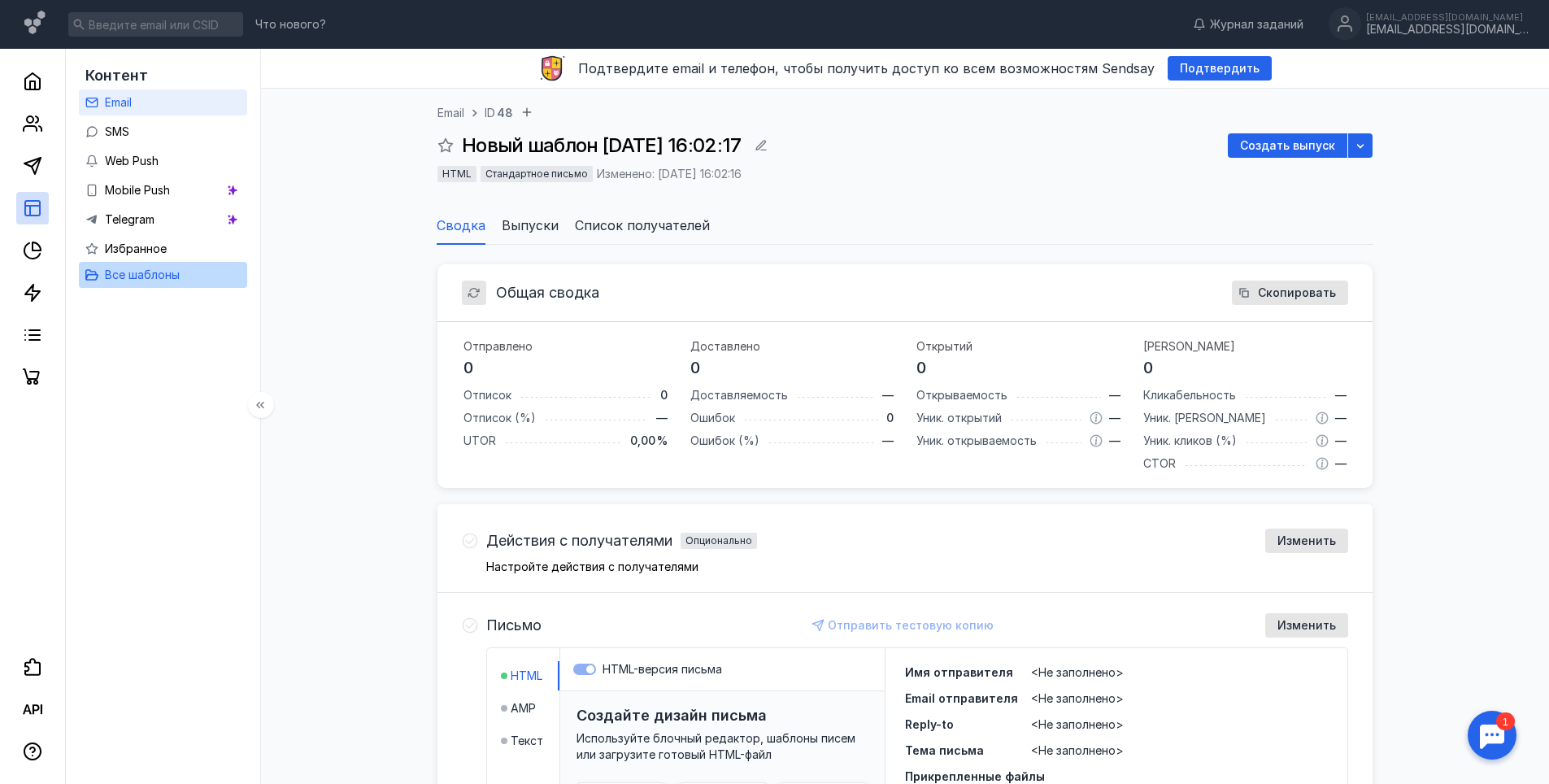
click at [123, 95] on span "Email" at bounding box center [118, 102] width 27 height 13
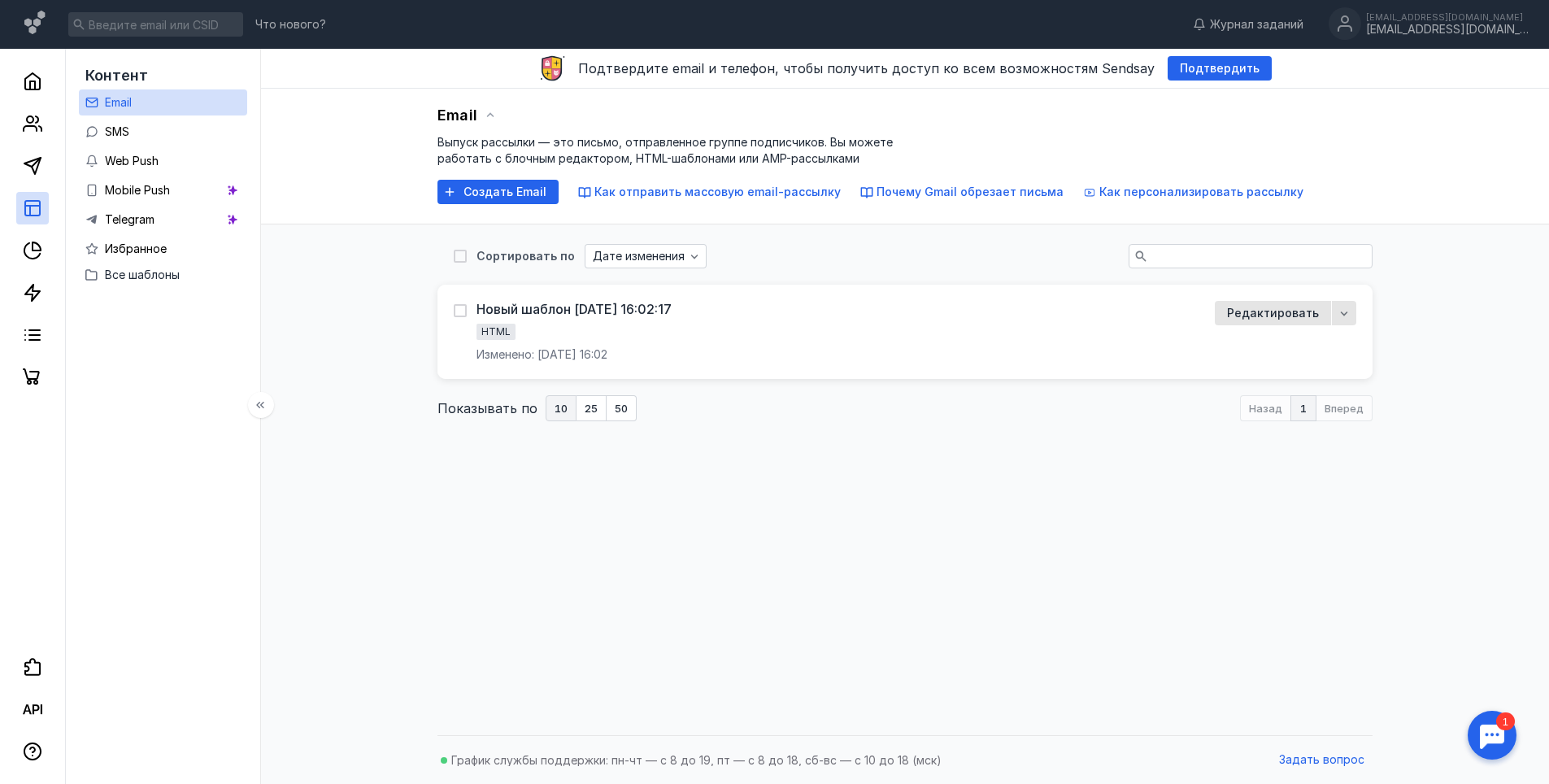
click at [176, 117] on ul "Email SMS Web Push Mobile Push Telegram Избранное" at bounding box center [163, 176] width 168 height 173
click at [173, 127] on link "SMS" at bounding box center [163, 131] width 168 height 26
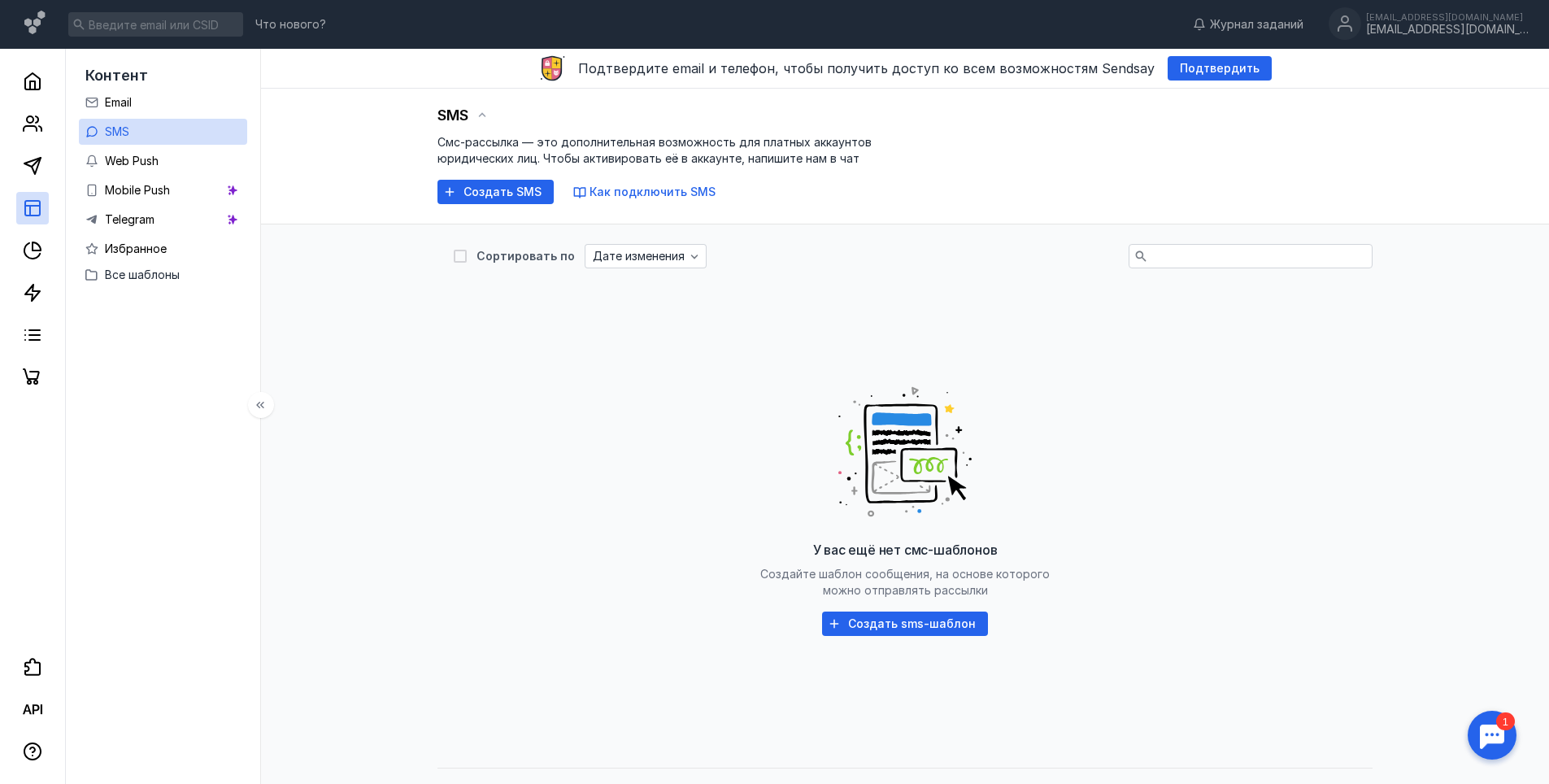
click at [155, 177] on ul "Email SMS Web Push Mobile Push Telegram Избранное" at bounding box center [163, 176] width 168 height 173
click at [157, 163] on span "Web Push" at bounding box center [132, 160] width 53 height 13
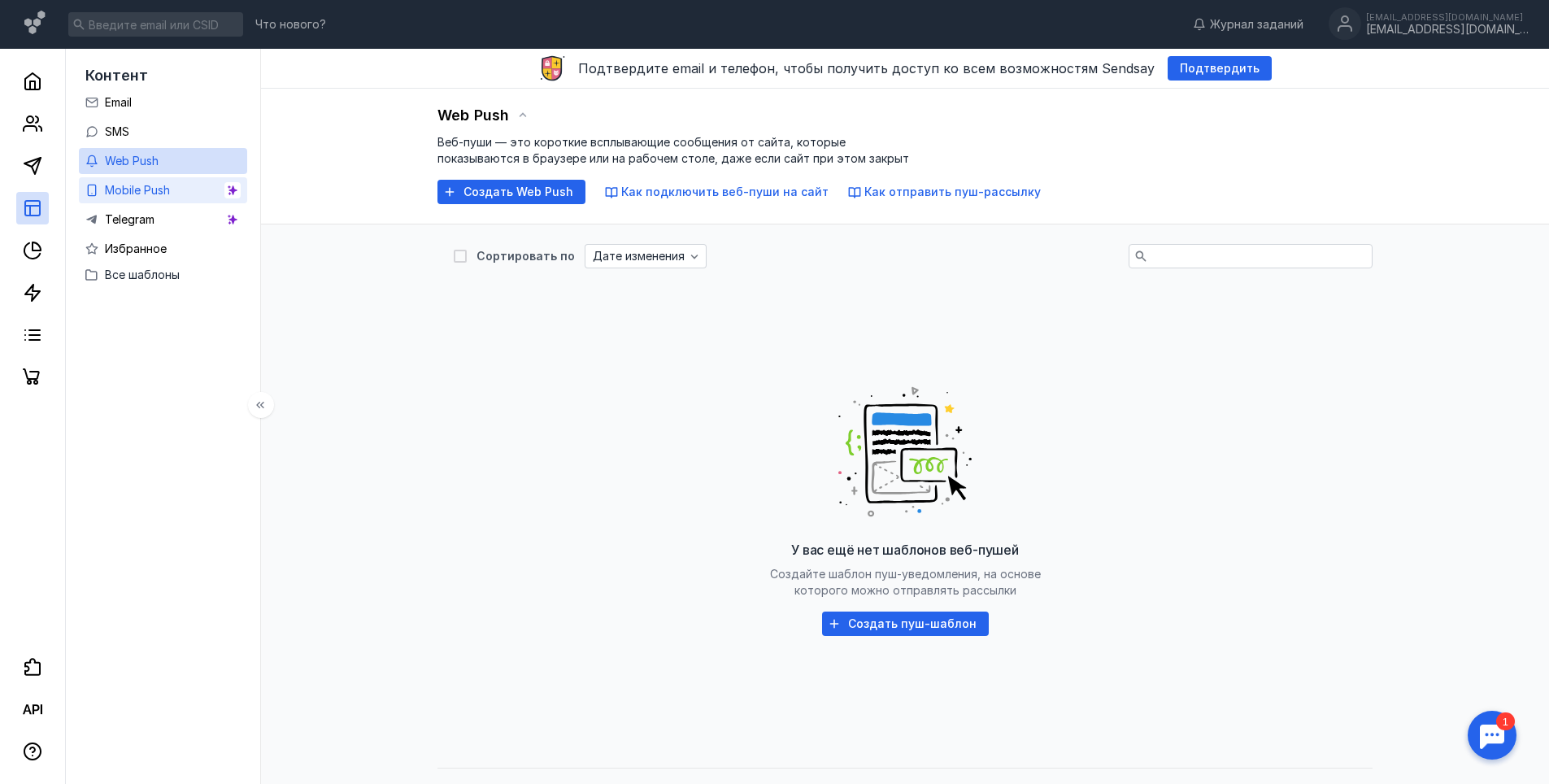
click at [144, 200] on div "Mobile Push" at bounding box center [138, 190] width 65 height 19
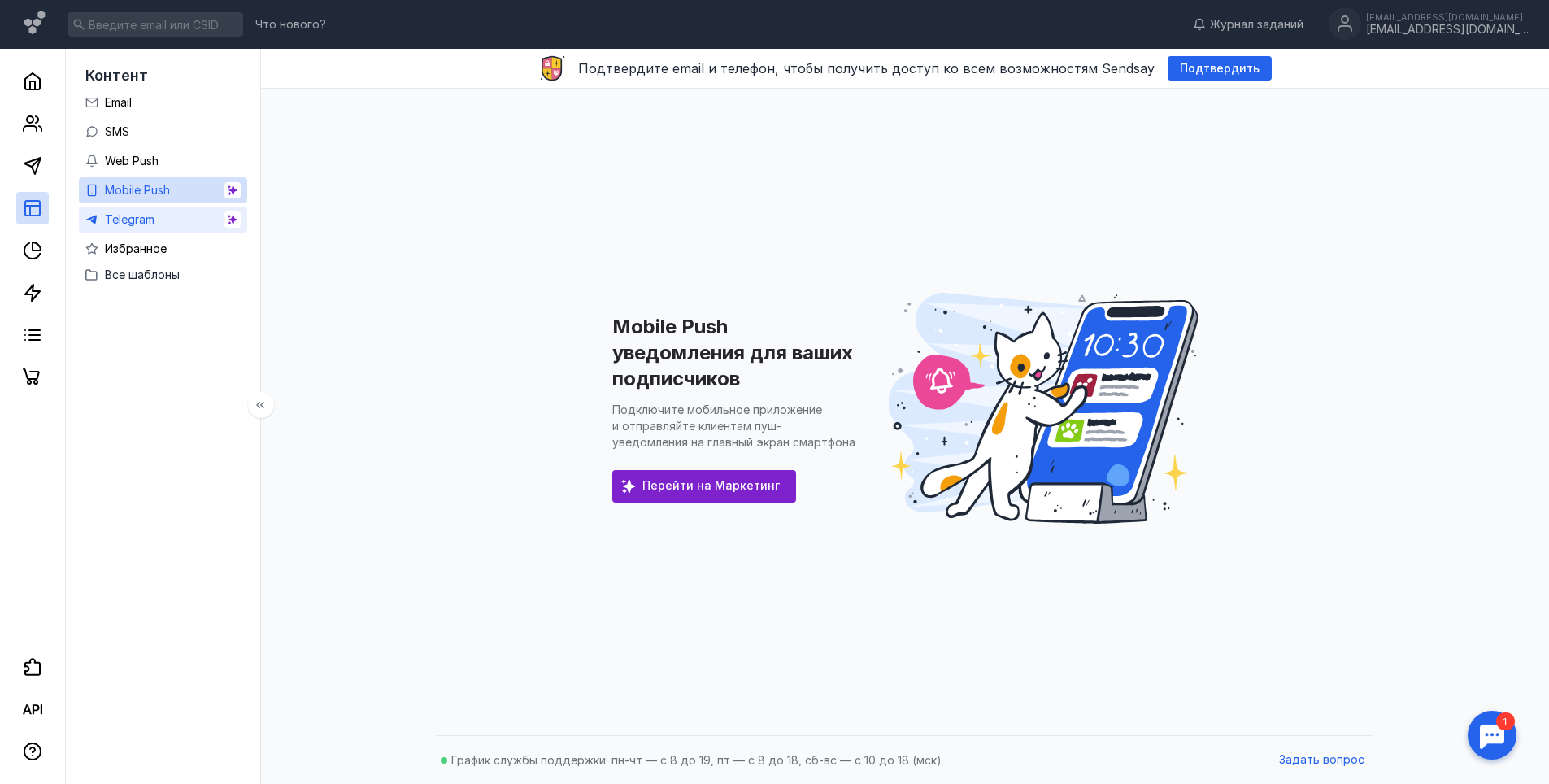
click at [139, 220] on span "Telegram" at bounding box center [130, 219] width 50 height 13
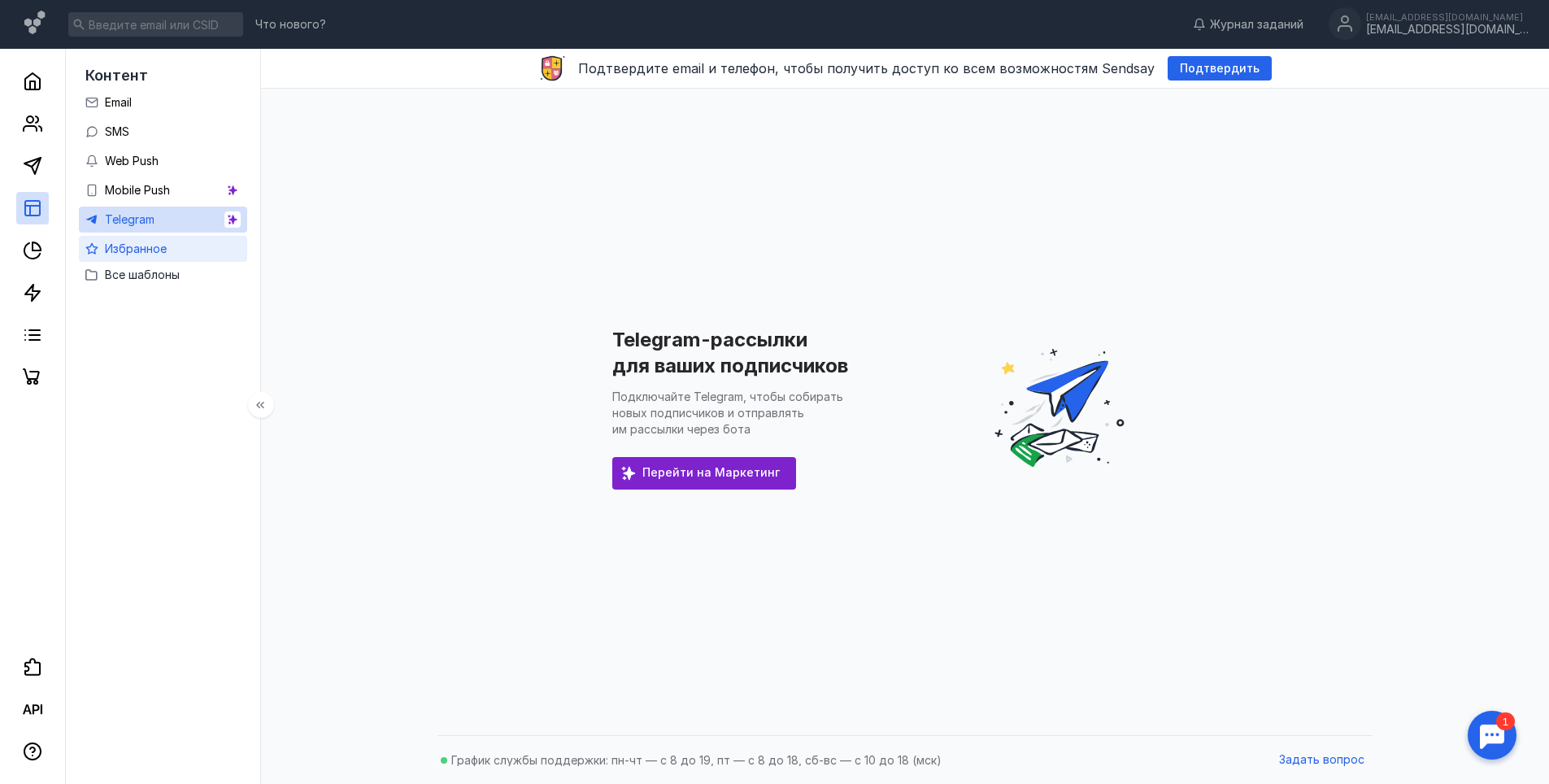
click at [138, 246] on span "Избранное" at bounding box center [136, 248] width 62 height 13
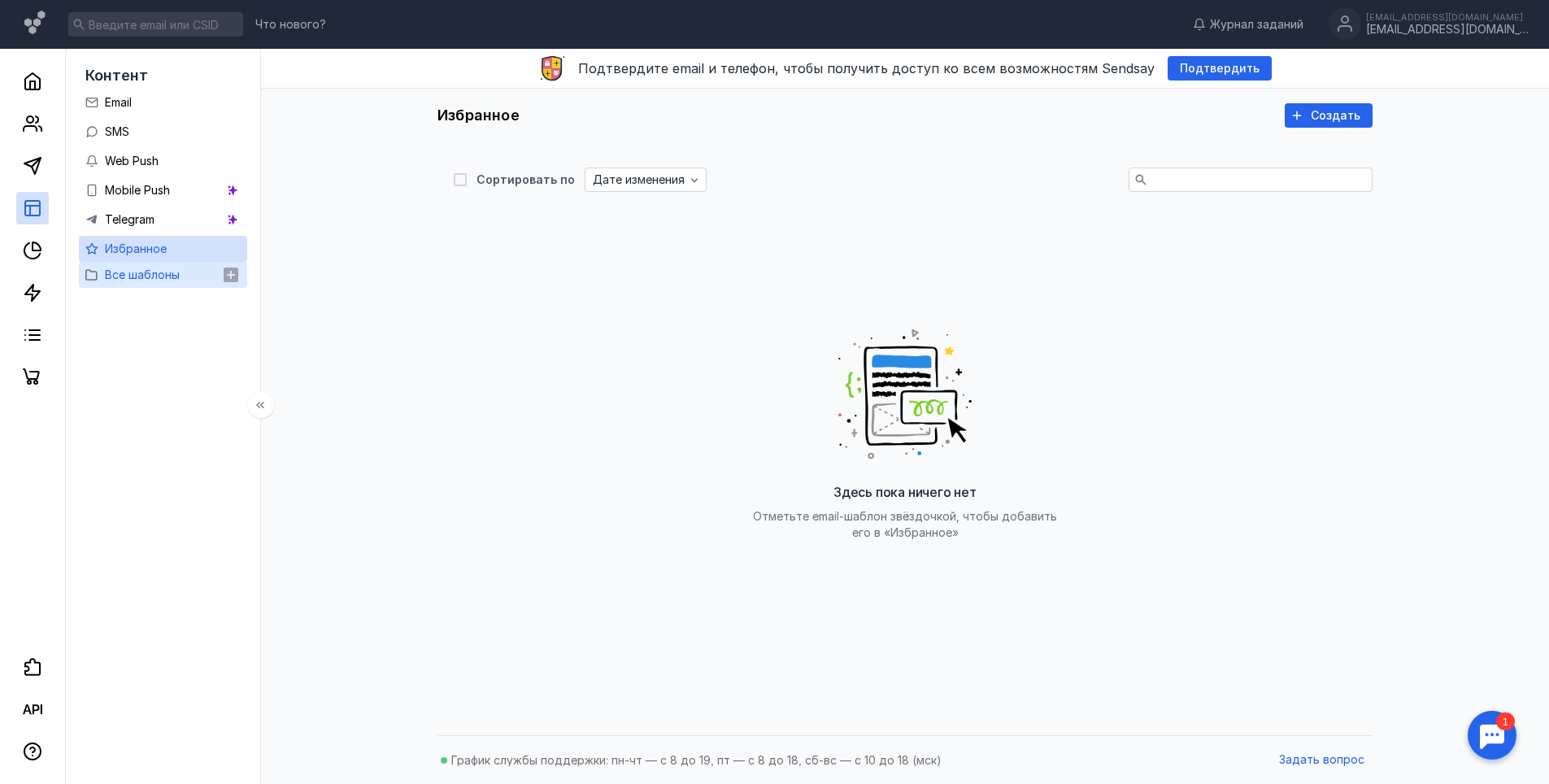
click at [143, 277] on span "Все шаблоны" at bounding box center [142, 274] width 74 height 13
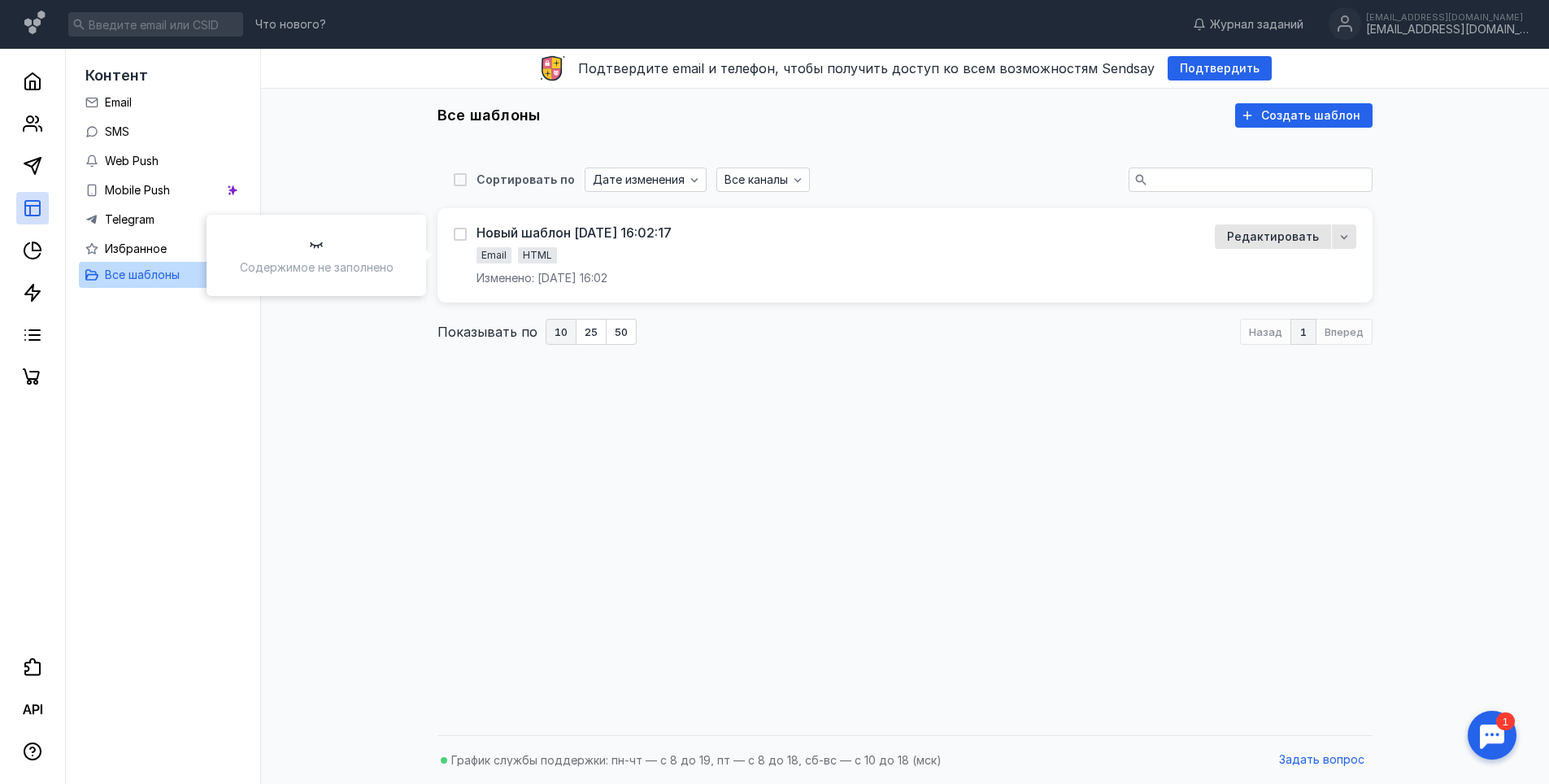
click at [607, 250] on div "Email HTML" at bounding box center [541, 257] width 131 height 19
click at [503, 237] on div "Новый шаблон [DATE] 16:02:17" at bounding box center [574, 232] width 195 height 16
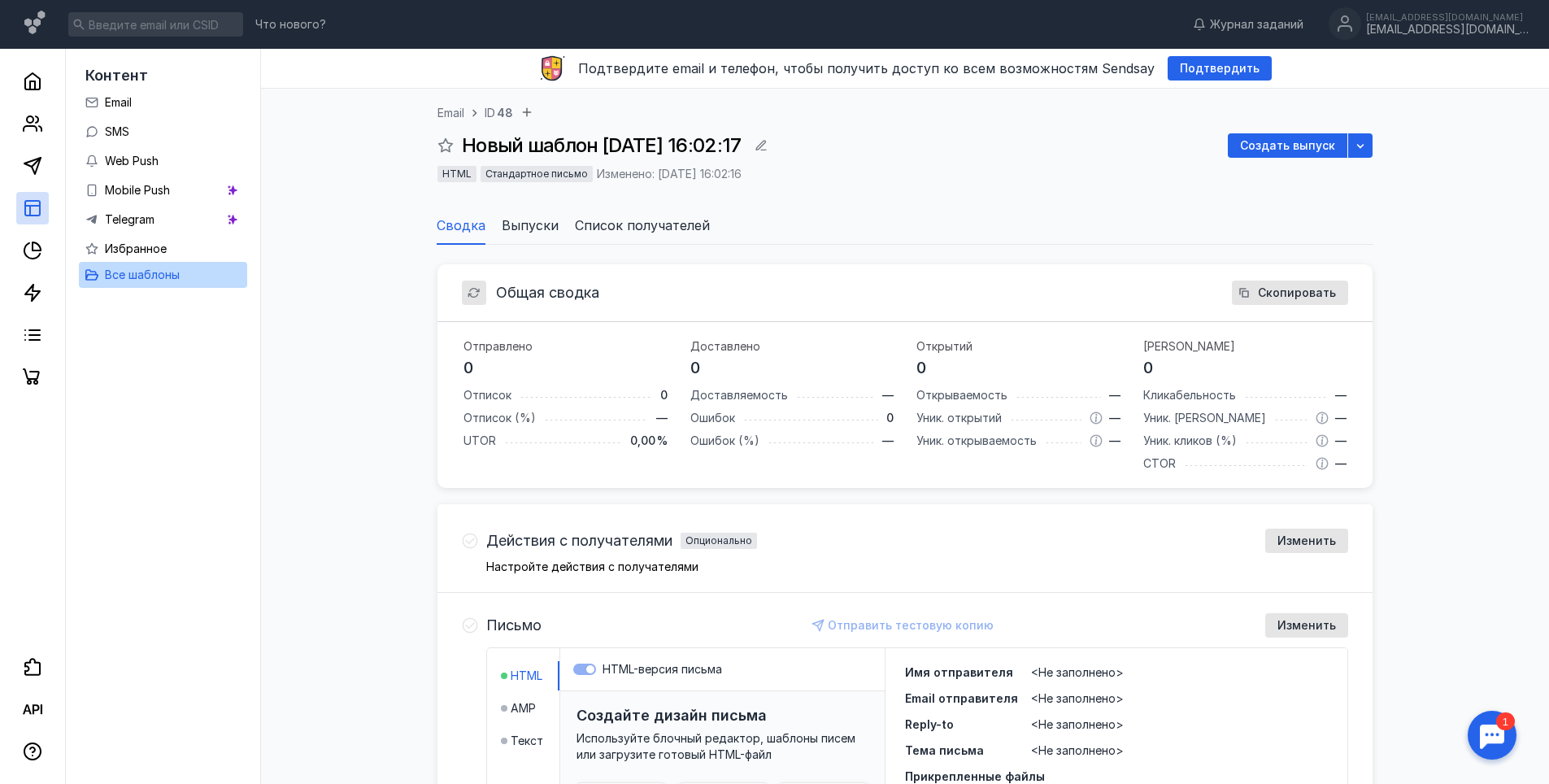
click at [520, 230] on span "Выпуски" at bounding box center [530, 225] width 57 height 19
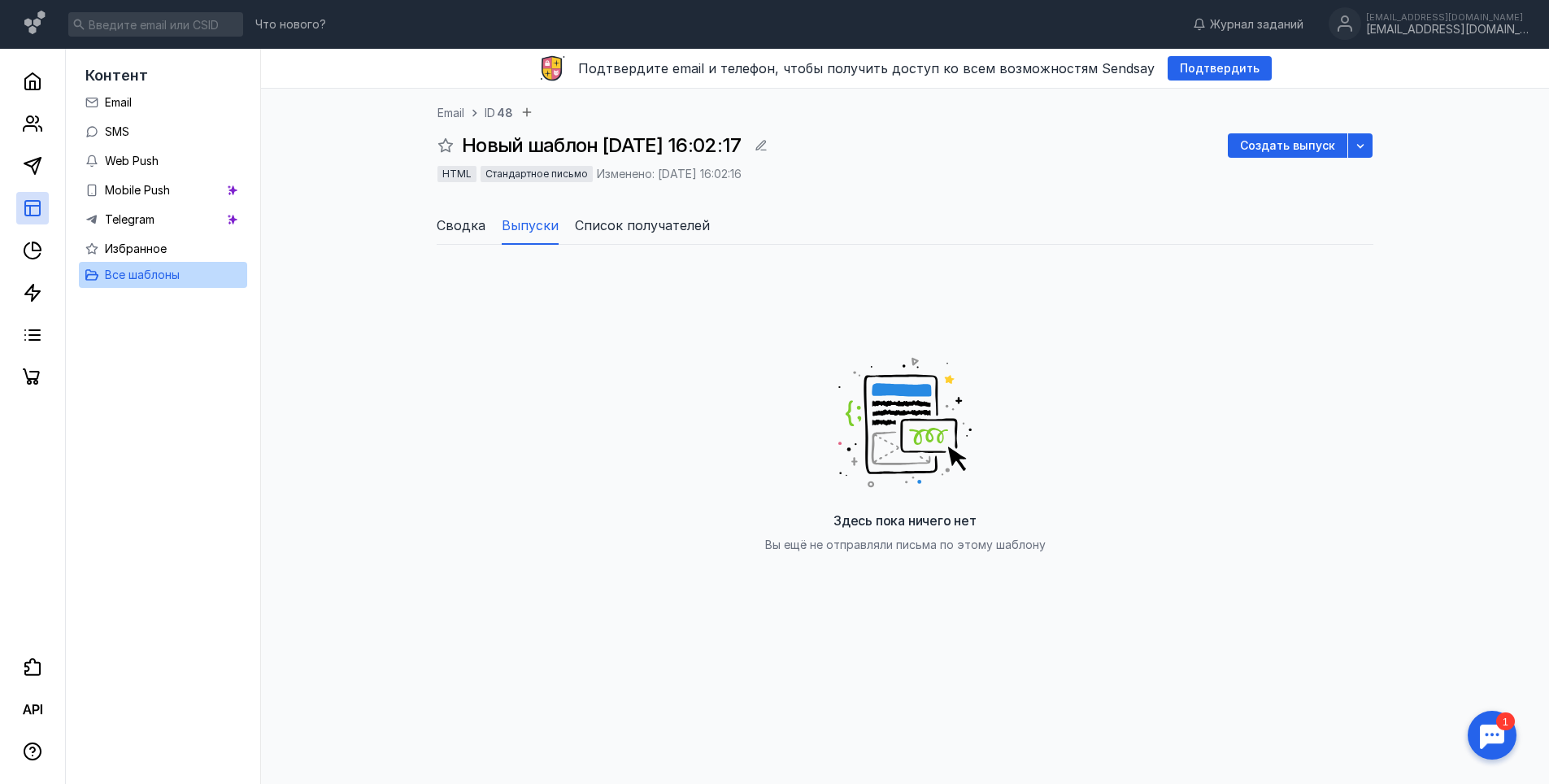
click at [641, 233] on span "Список получателей" at bounding box center [642, 225] width 135 height 19
click at [520, 226] on span "Выпуски" at bounding box center [530, 225] width 57 height 19
click at [477, 226] on span "Сводка" at bounding box center [460, 225] width 49 height 19
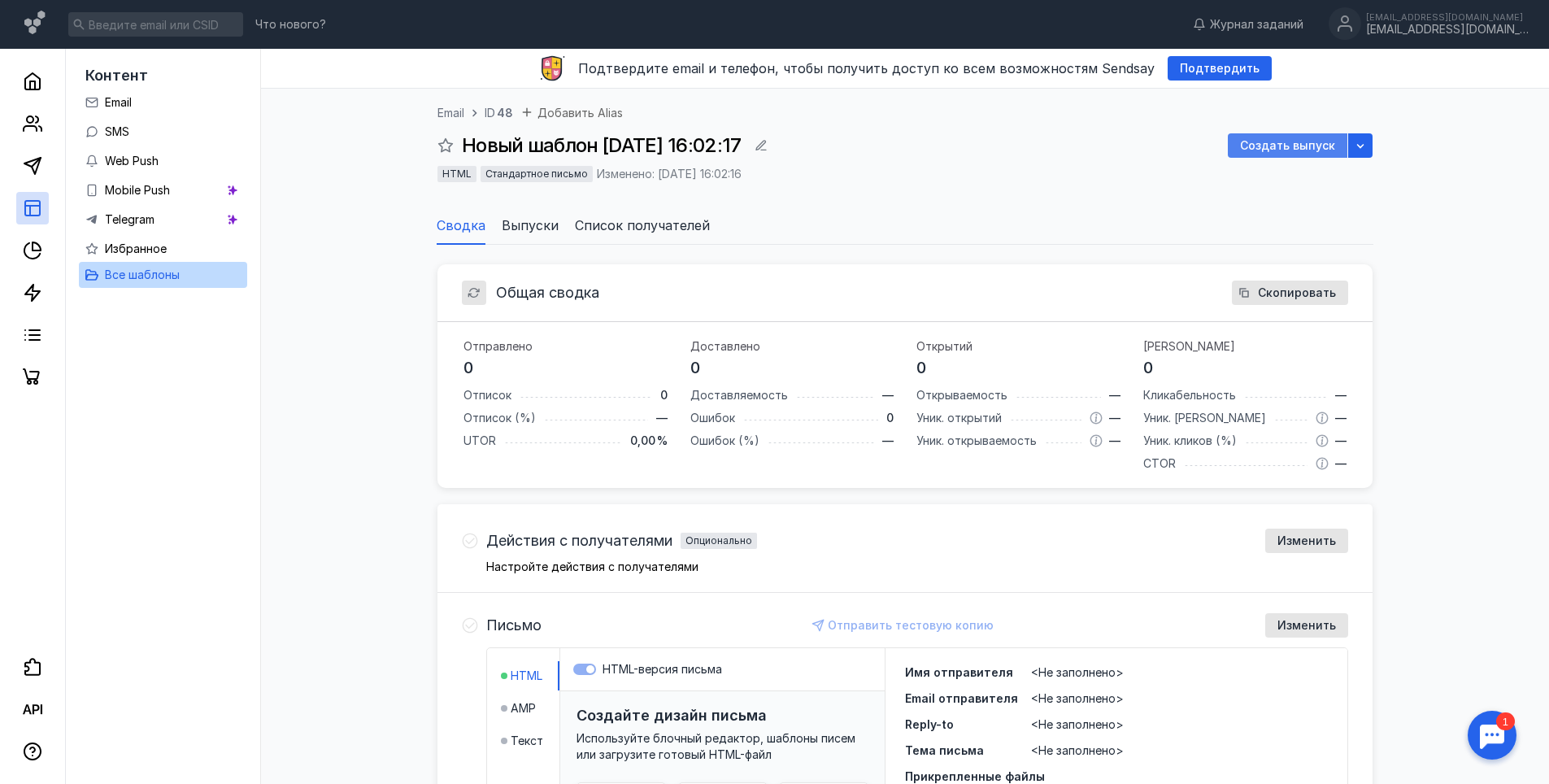
click at [1312, 152] on span "Создать выпуск" at bounding box center [1288, 146] width 95 height 13
click at [1354, 145] on icon "button" at bounding box center [1361, 146] width 13 height 13
click at [1356, 147] on icon "button" at bounding box center [1361, 146] width 13 height 13
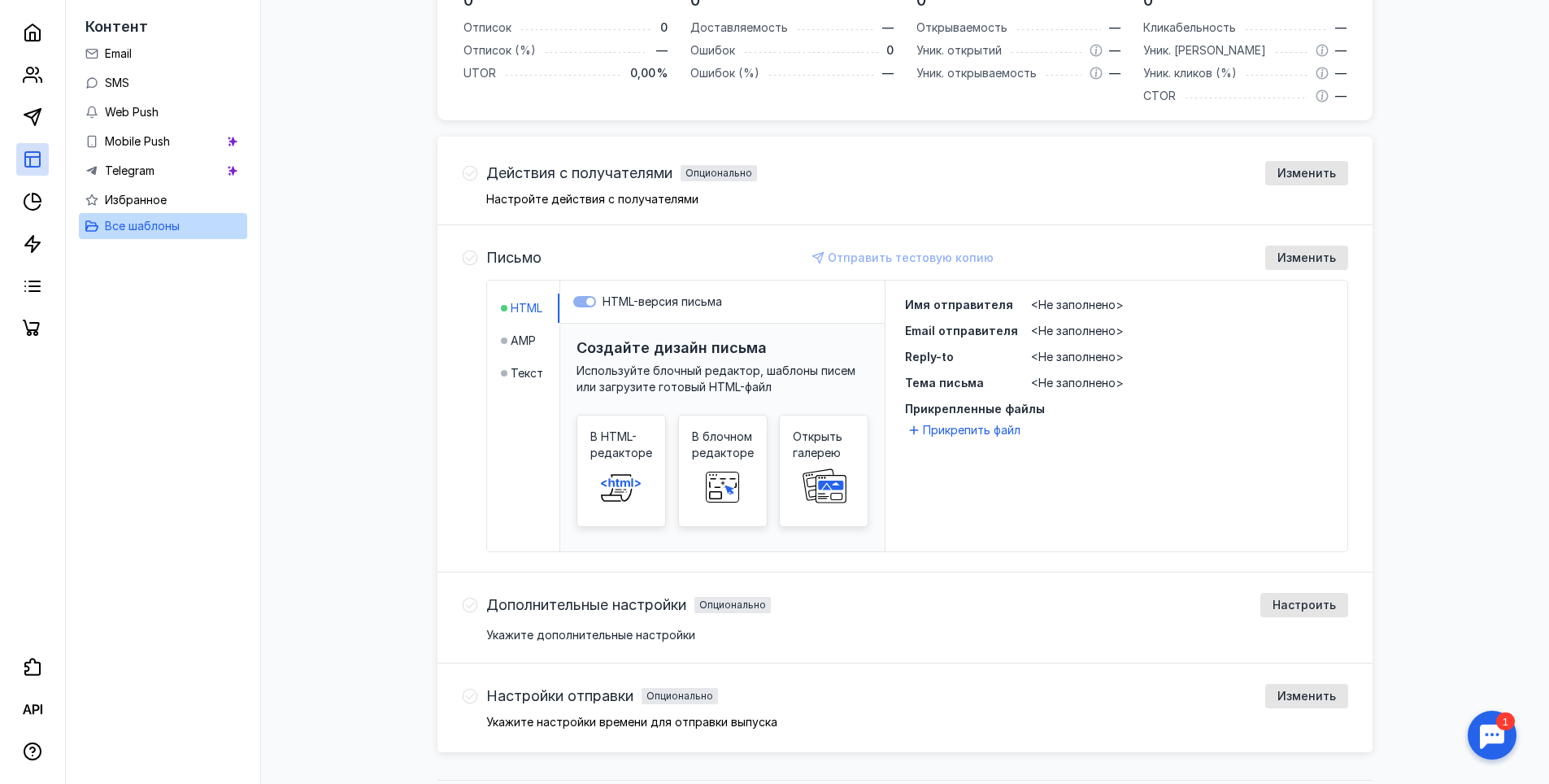
scroll to position [413, 0]
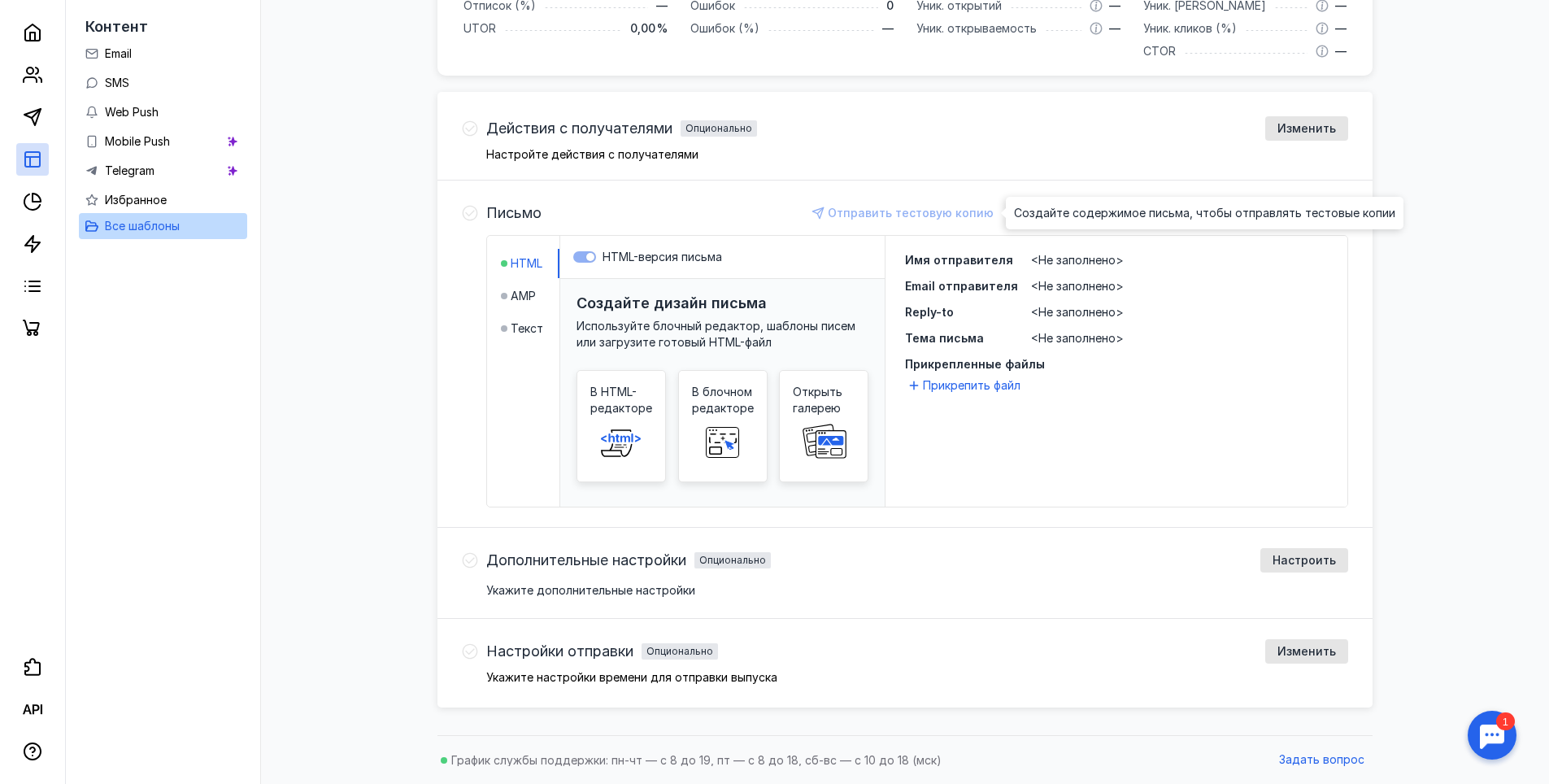
click at [863, 208] on div "Отправить тестовую копию" at bounding box center [903, 213] width 196 height 25
click at [1305, 217] on span "Изменить" at bounding box center [1306, 213] width 58 height 13
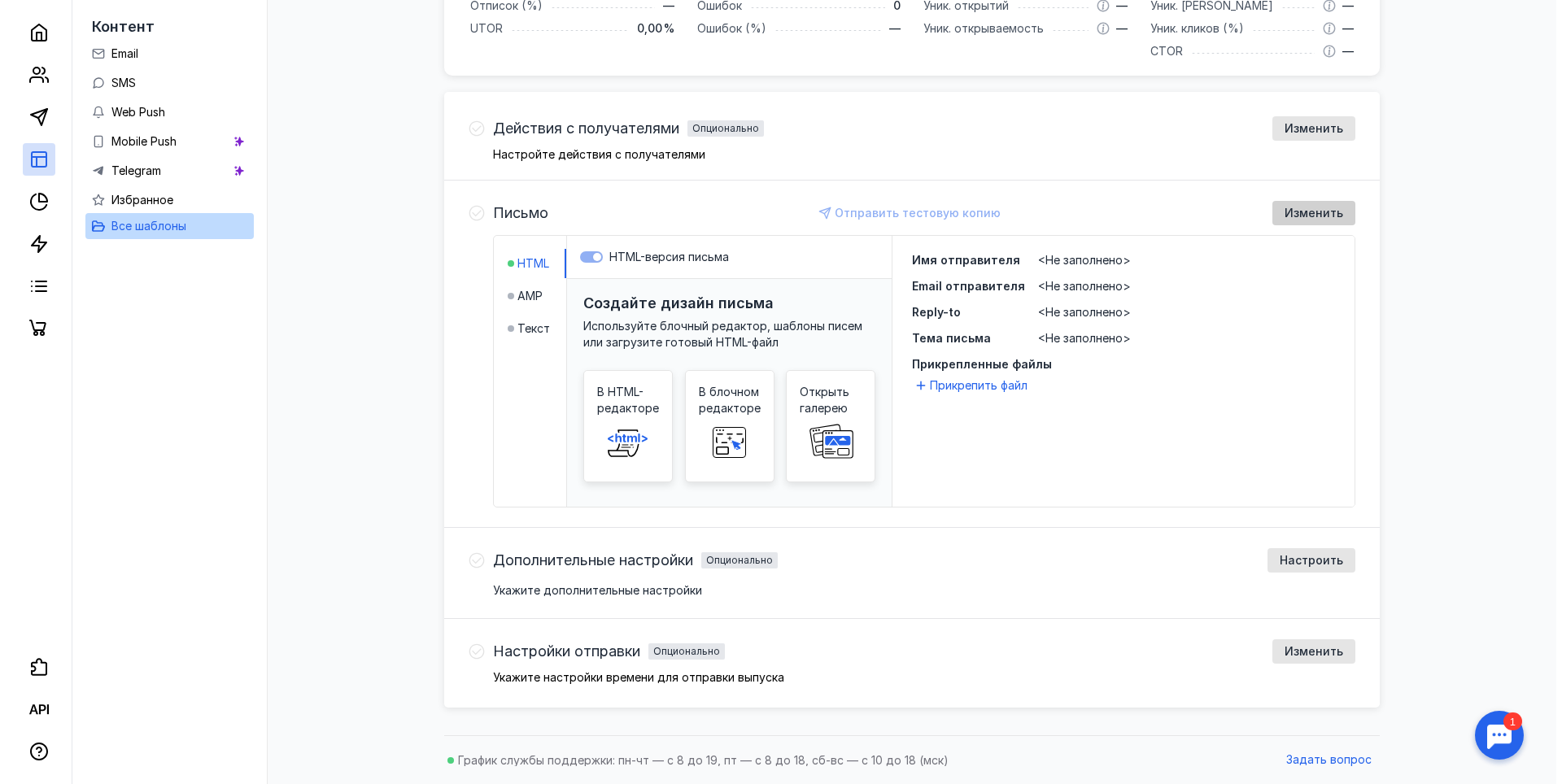
scroll to position [476, 0]
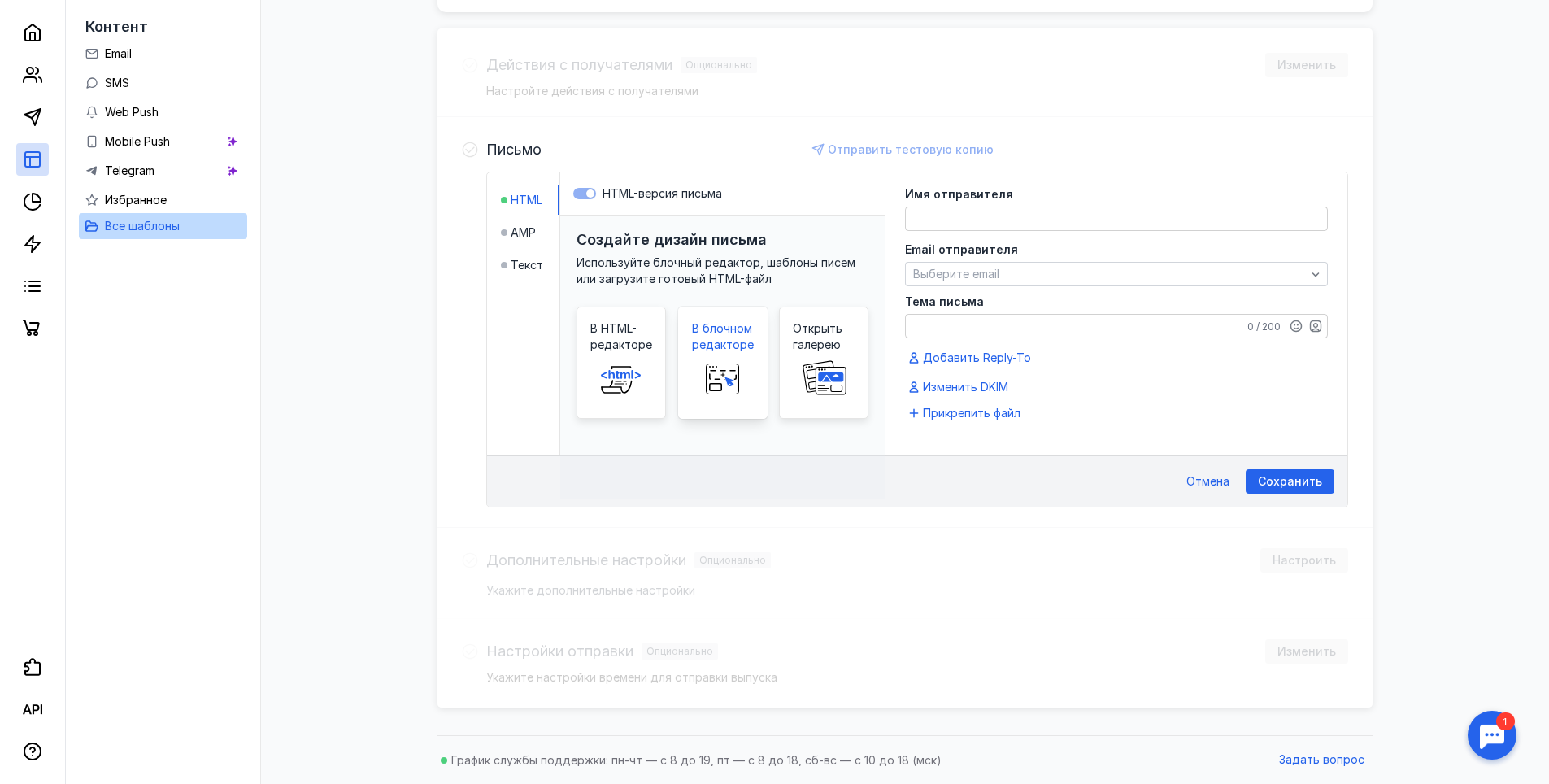
click at [724, 347] on span "В блочном редакторе" at bounding box center [723, 337] width 62 height 32
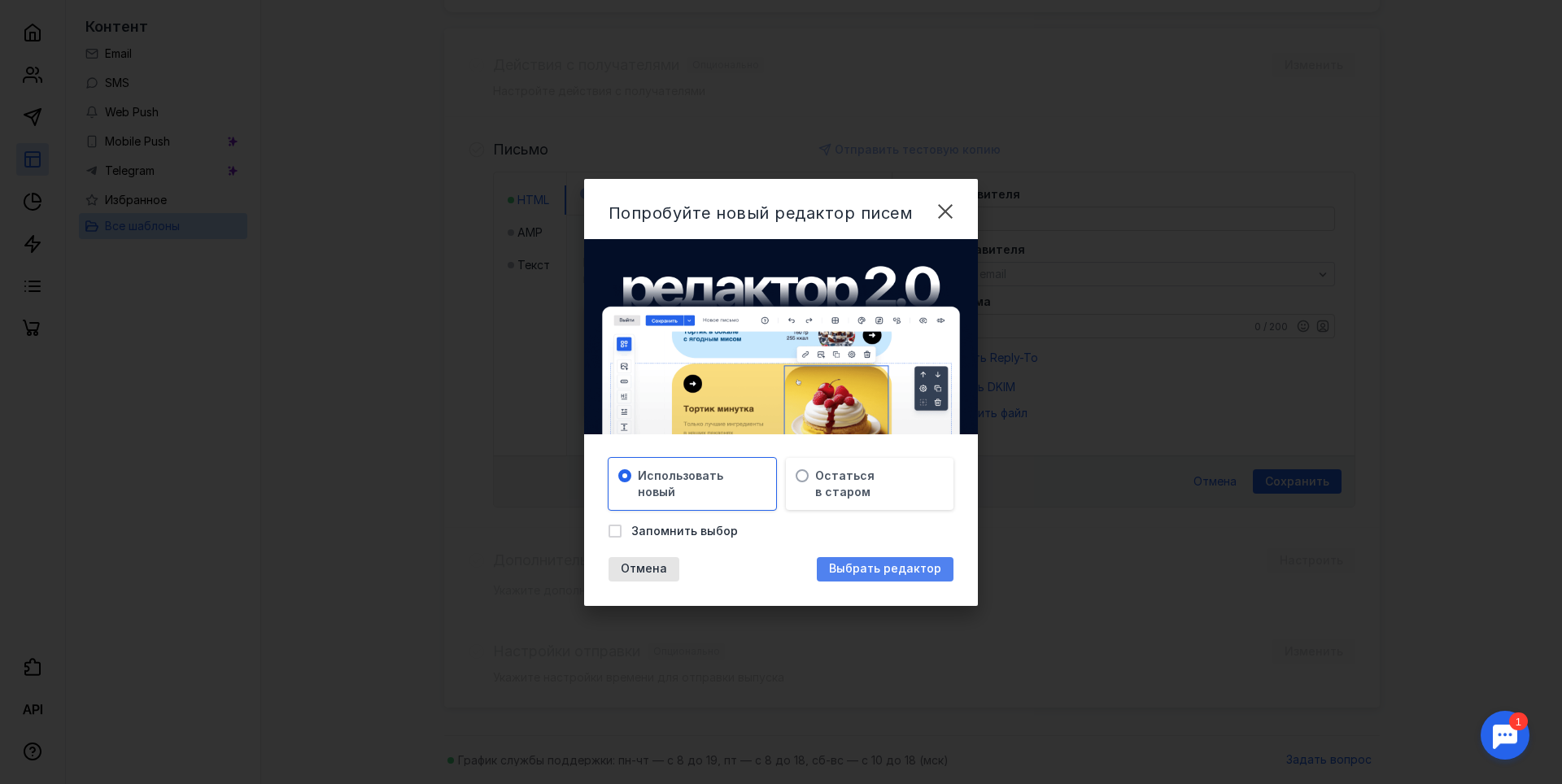
click at [873, 570] on span "Выбрать редактор" at bounding box center [886, 568] width 113 height 13
